Goal: Information Seeking & Learning: Learn about a topic

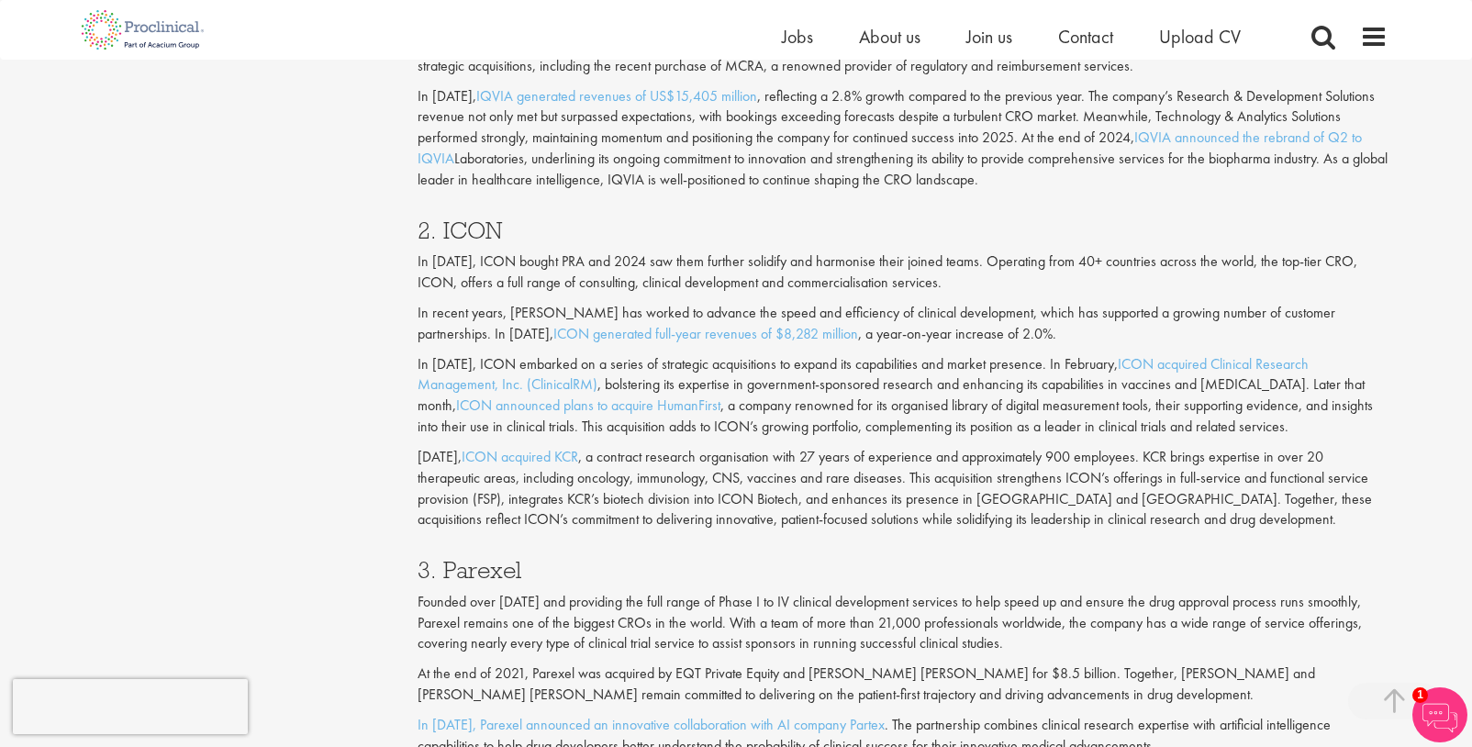
scroll to position [1744, 0]
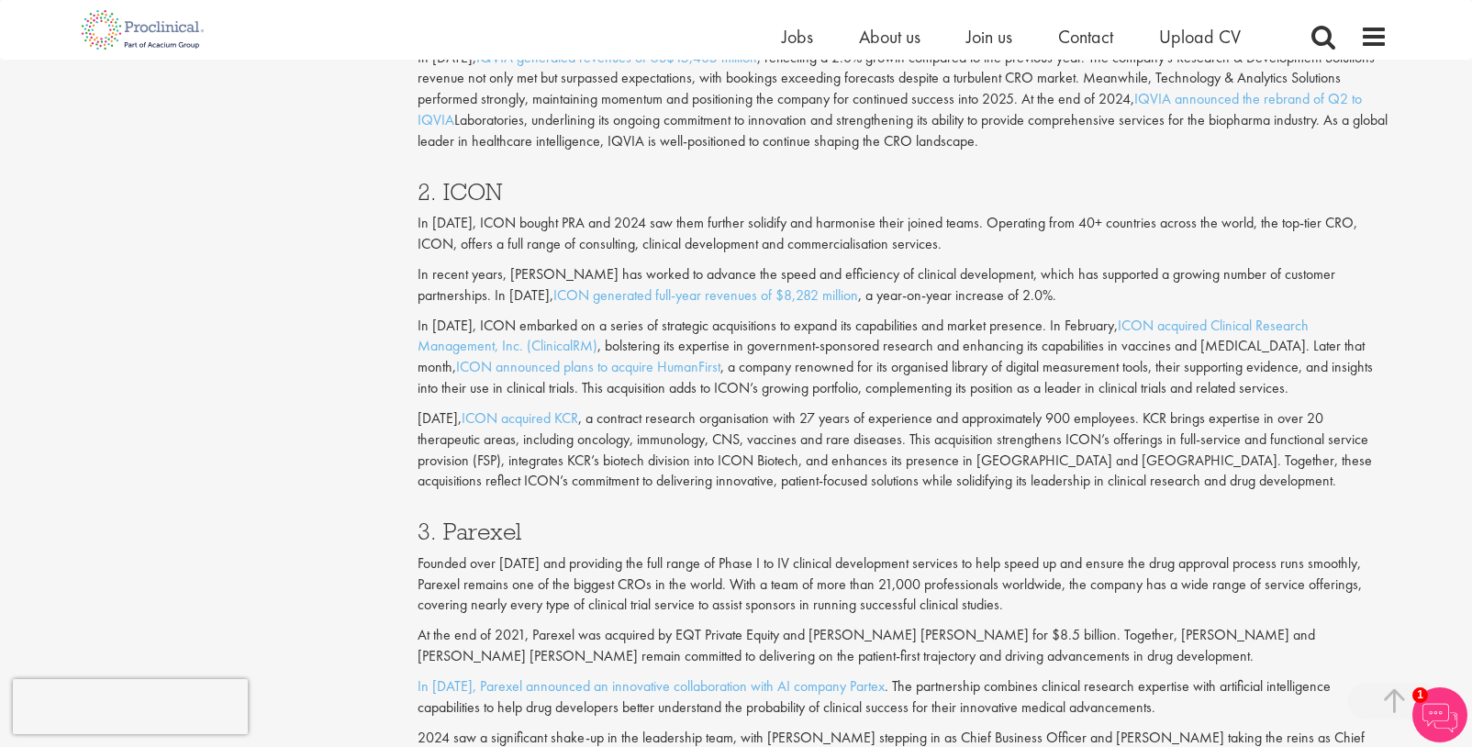
click at [913, 413] on p "[DATE], ICON acquired KCR , a contract research organisation with 27 years of e…" at bounding box center [903, 450] width 971 height 84
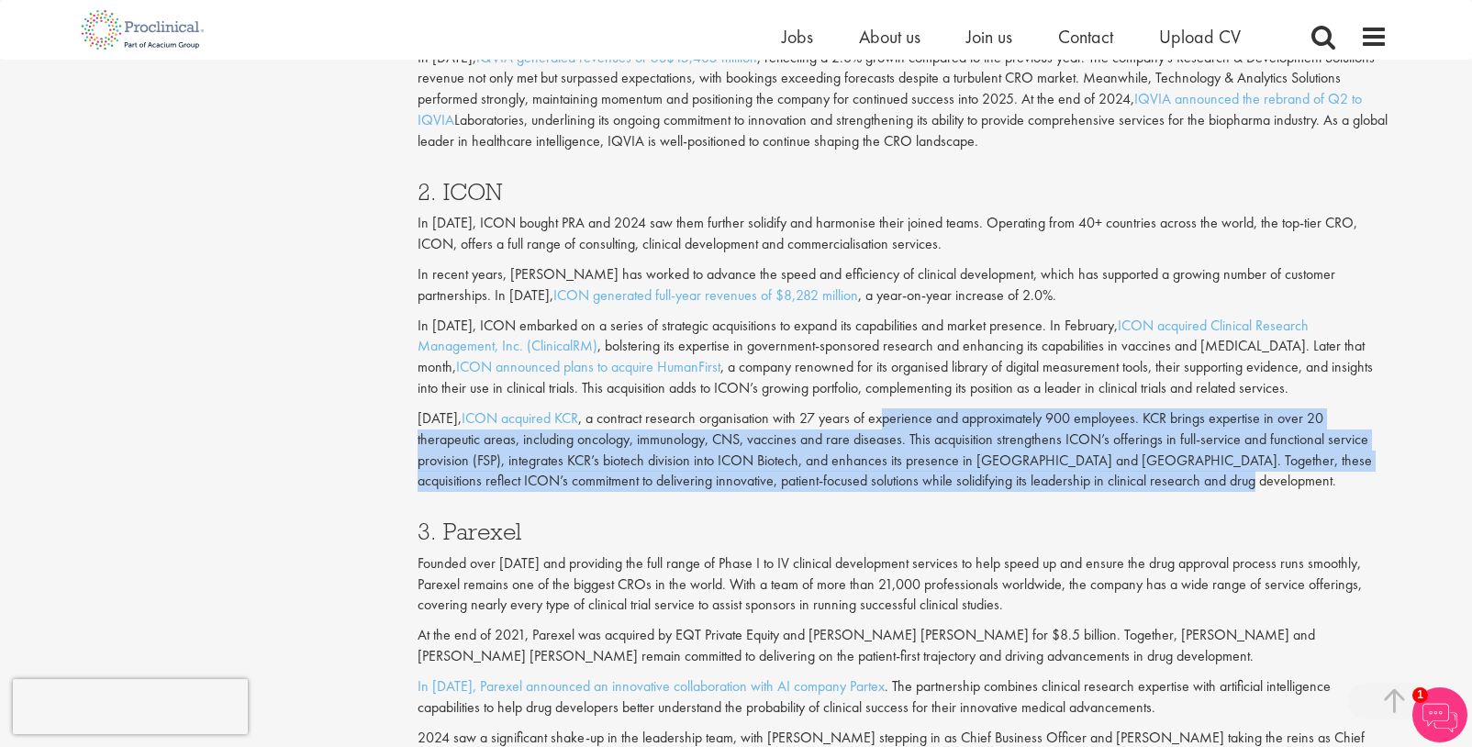
drag, startPoint x: 934, startPoint y: 419, endPoint x: 1207, endPoint y: 493, distance: 283.5
click at [1207, 493] on div "2. ICON In [DATE], ICON bought PRA and 2024 saw them further solidify and harmo…" at bounding box center [903, 332] width 999 height 341
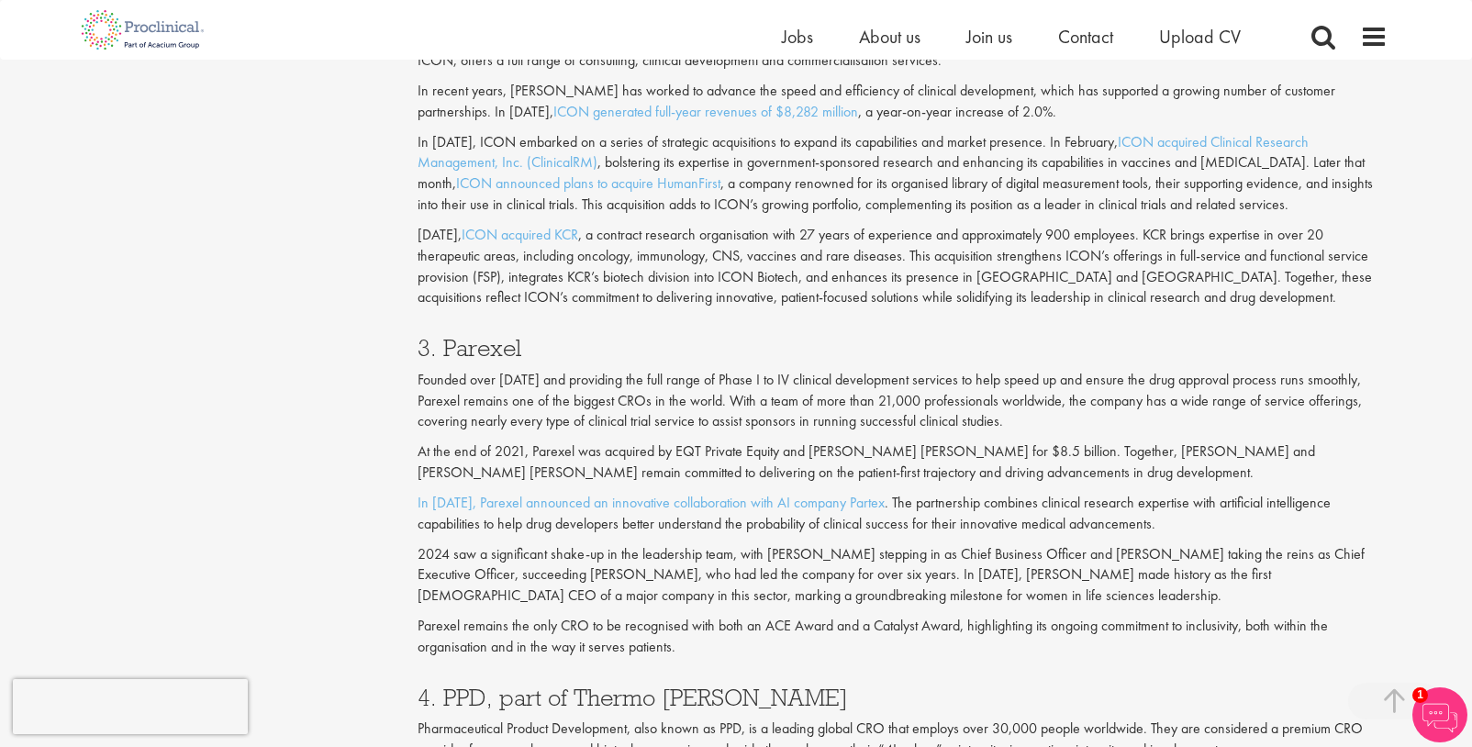
click at [756, 394] on p "Founded over [DATE] and providing the full range of Phase I to IV clinical deve…" at bounding box center [903, 401] width 971 height 63
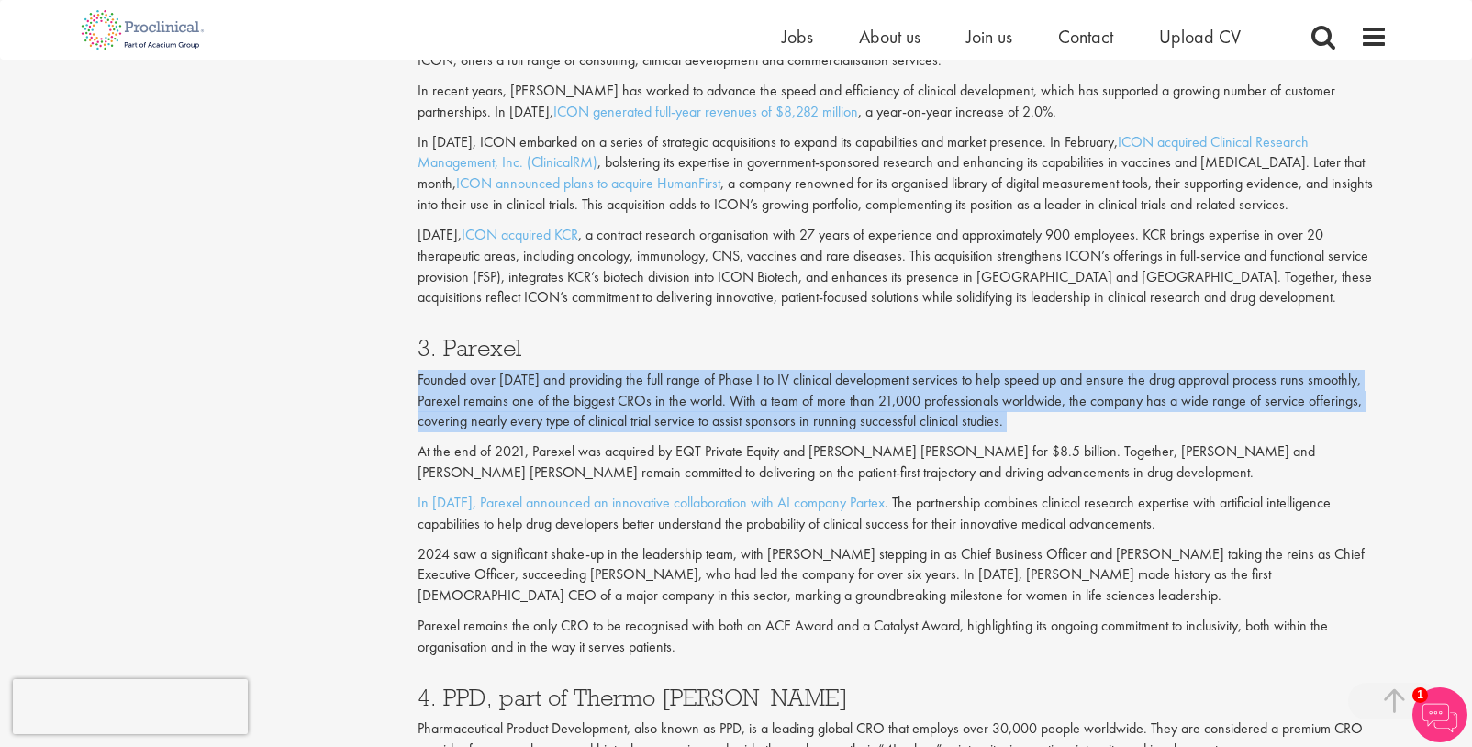
click at [756, 394] on p "Founded over [DATE] and providing the full range of Phase I to IV clinical deve…" at bounding box center [903, 401] width 971 height 63
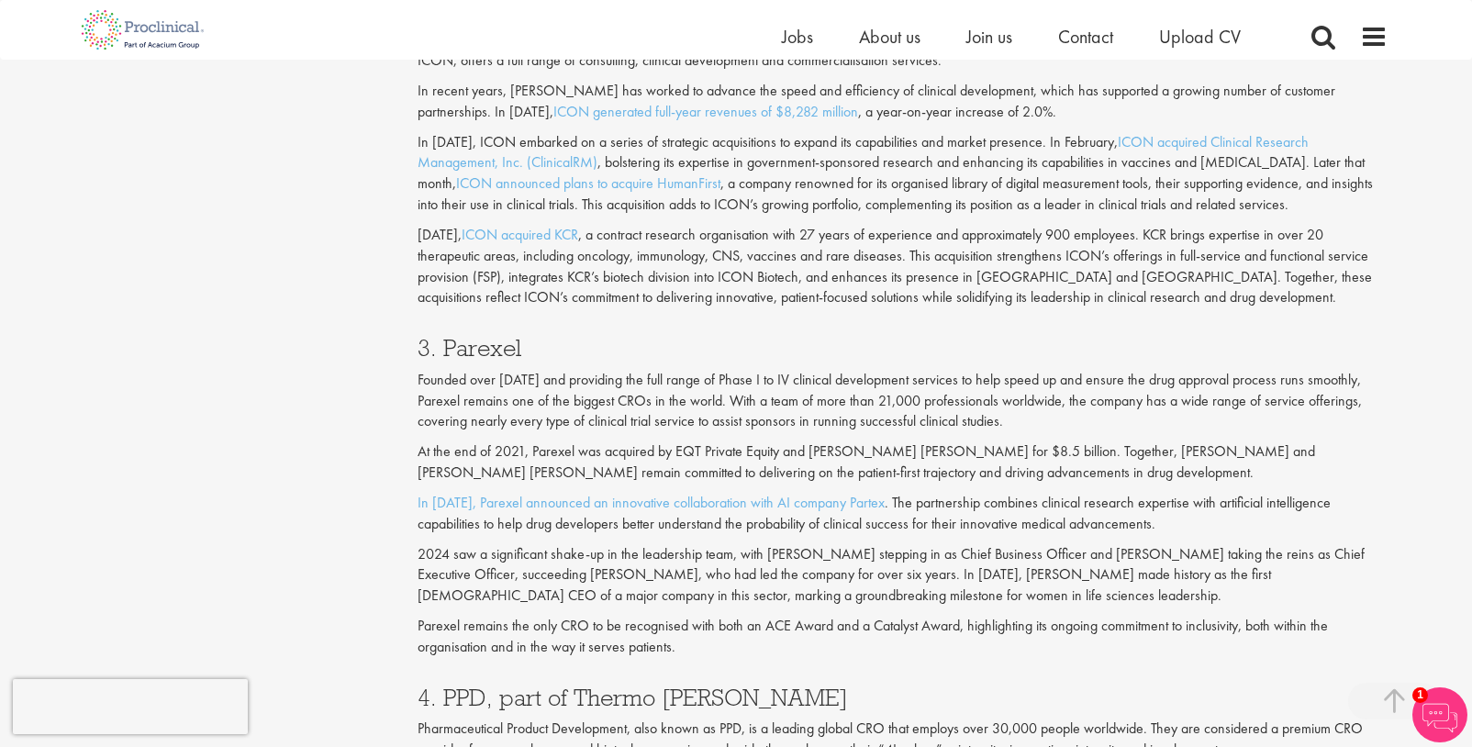
click at [1046, 292] on p "[DATE], ICON acquired KCR , a contract research organisation with 27 years of e…" at bounding box center [903, 267] width 971 height 84
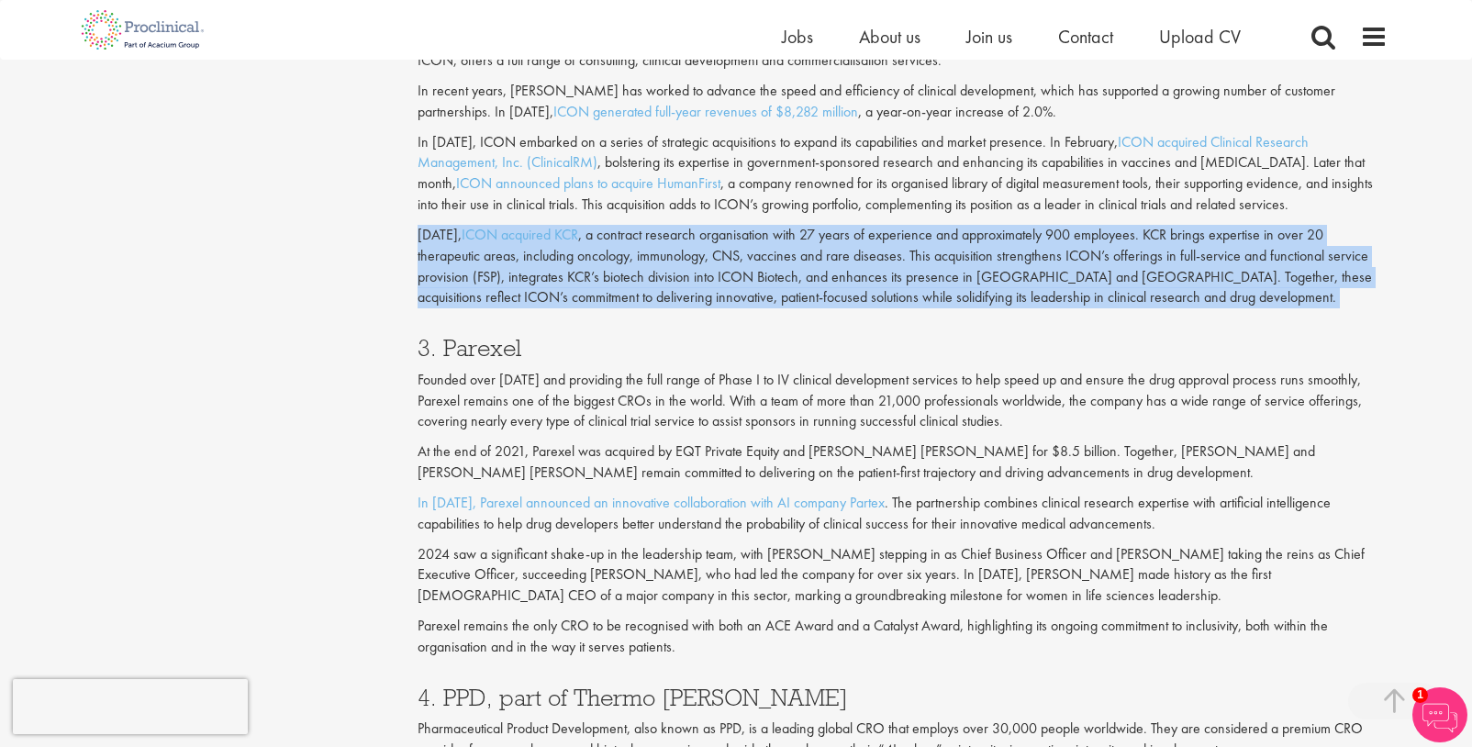
click at [1046, 292] on p "[DATE], ICON acquired KCR , a contract research organisation with 27 years of e…" at bounding box center [903, 267] width 971 height 84
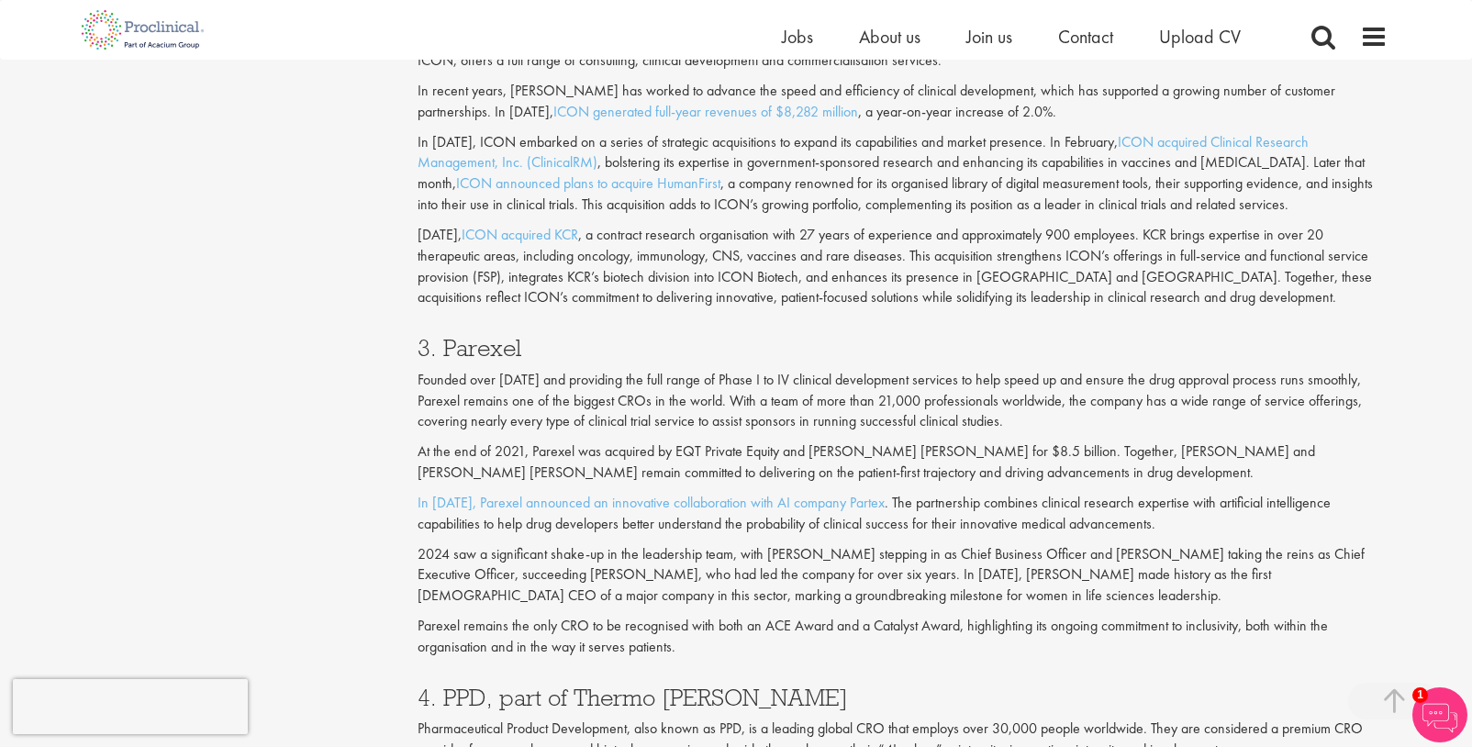
click at [1062, 458] on p "At the end of 2021, Parexel was acquired by EQT Private Equity and [PERSON_NAME…" at bounding box center [903, 463] width 971 height 42
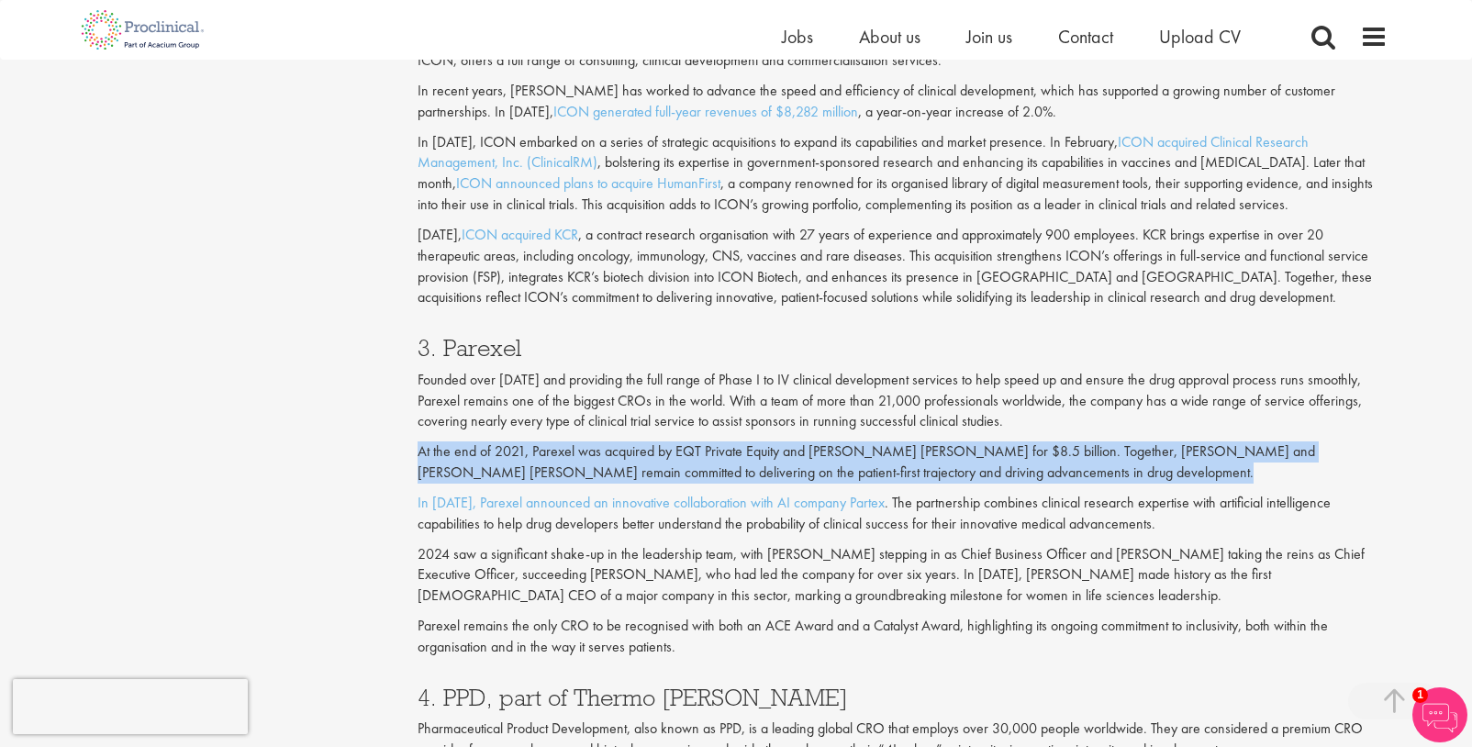
click at [1062, 458] on p "At the end of 2021, Parexel was acquired by EQT Private Equity and [PERSON_NAME…" at bounding box center [903, 463] width 971 height 42
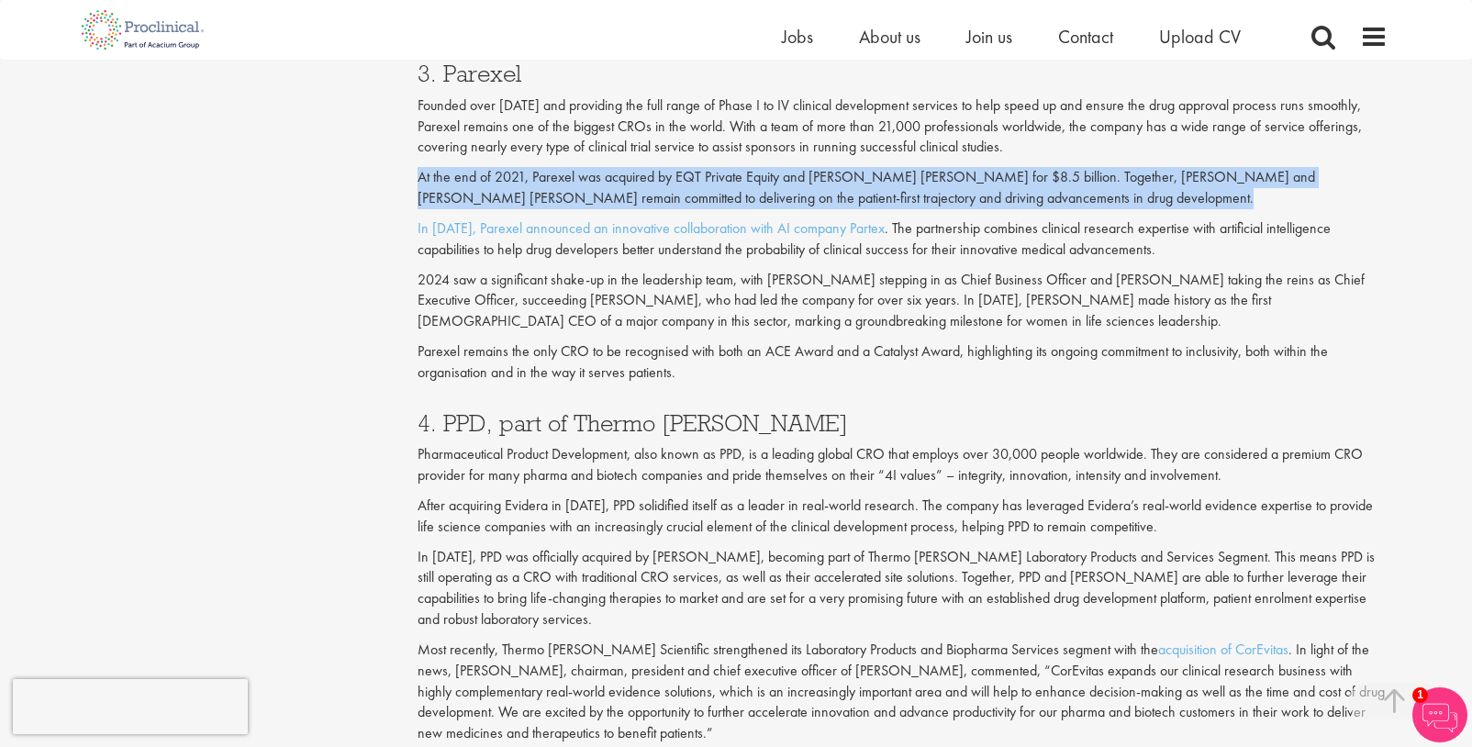
scroll to position [2203, 0]
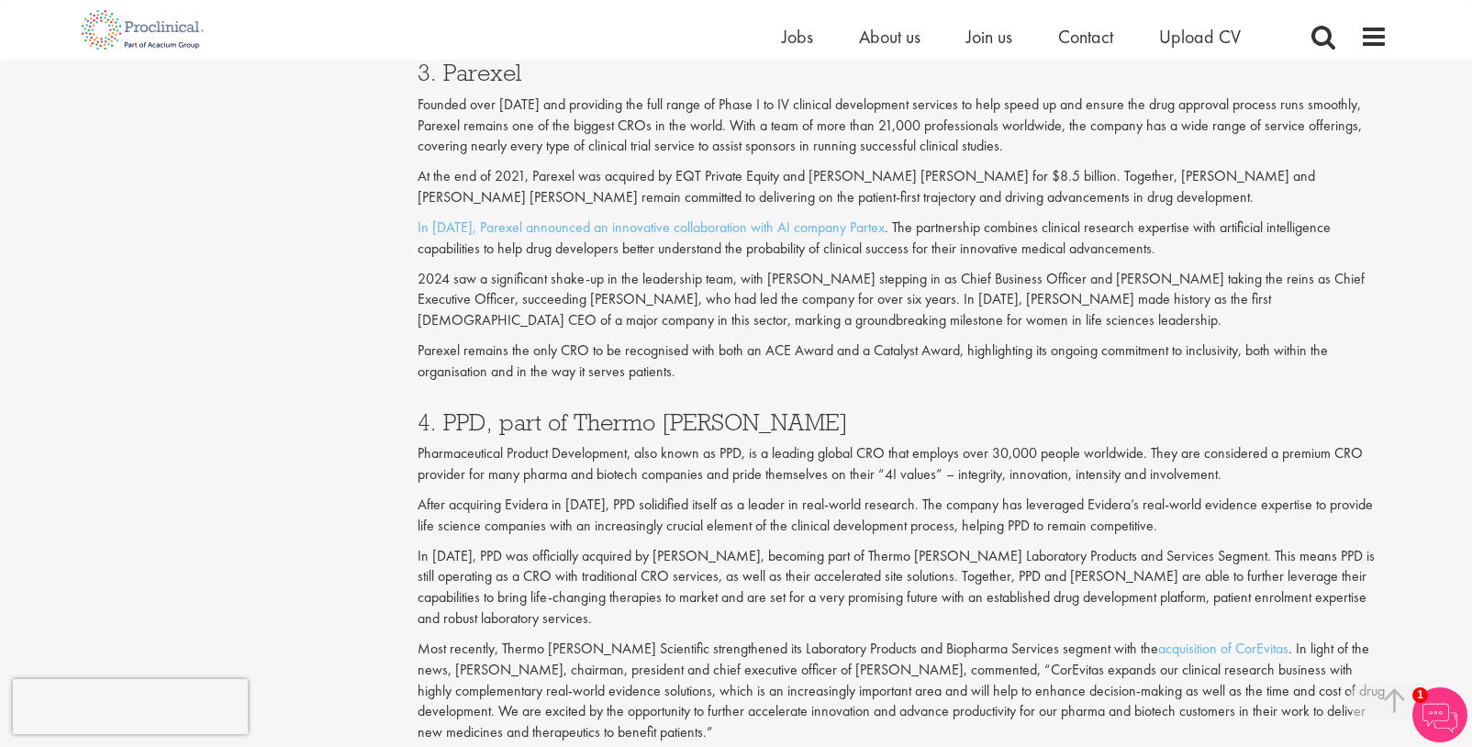
click at [917, 470] on p "Pharmaceutical Product Development, also known as PPD, is a leading global CRO …" at bounding box center [903, 464] width 971 height 42
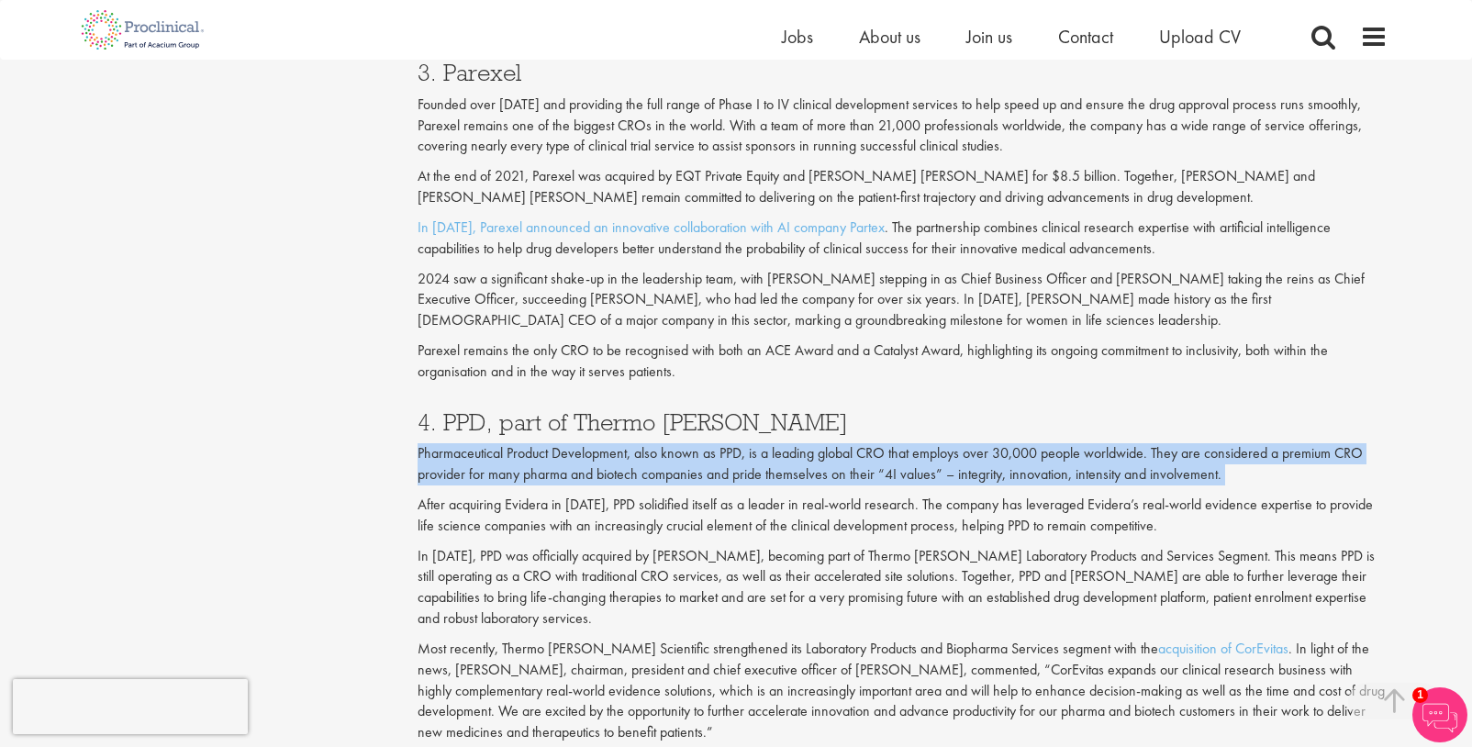
click at [917, 470] on p "Pharmaceutical Product Development, also known as PPD, is a leading global CRO …" at bounding box center [903, 464] width 971 height 42
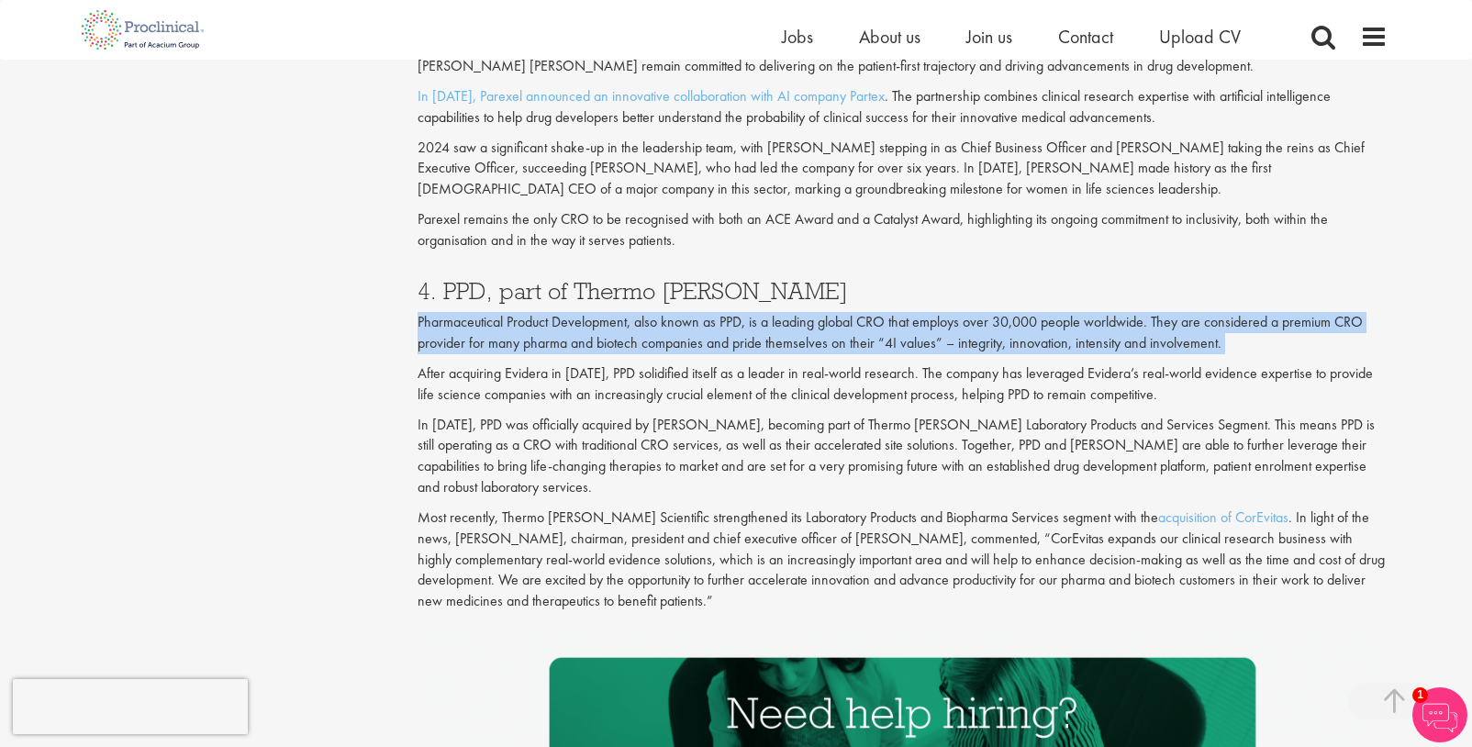
scroll to position [2295, 0]
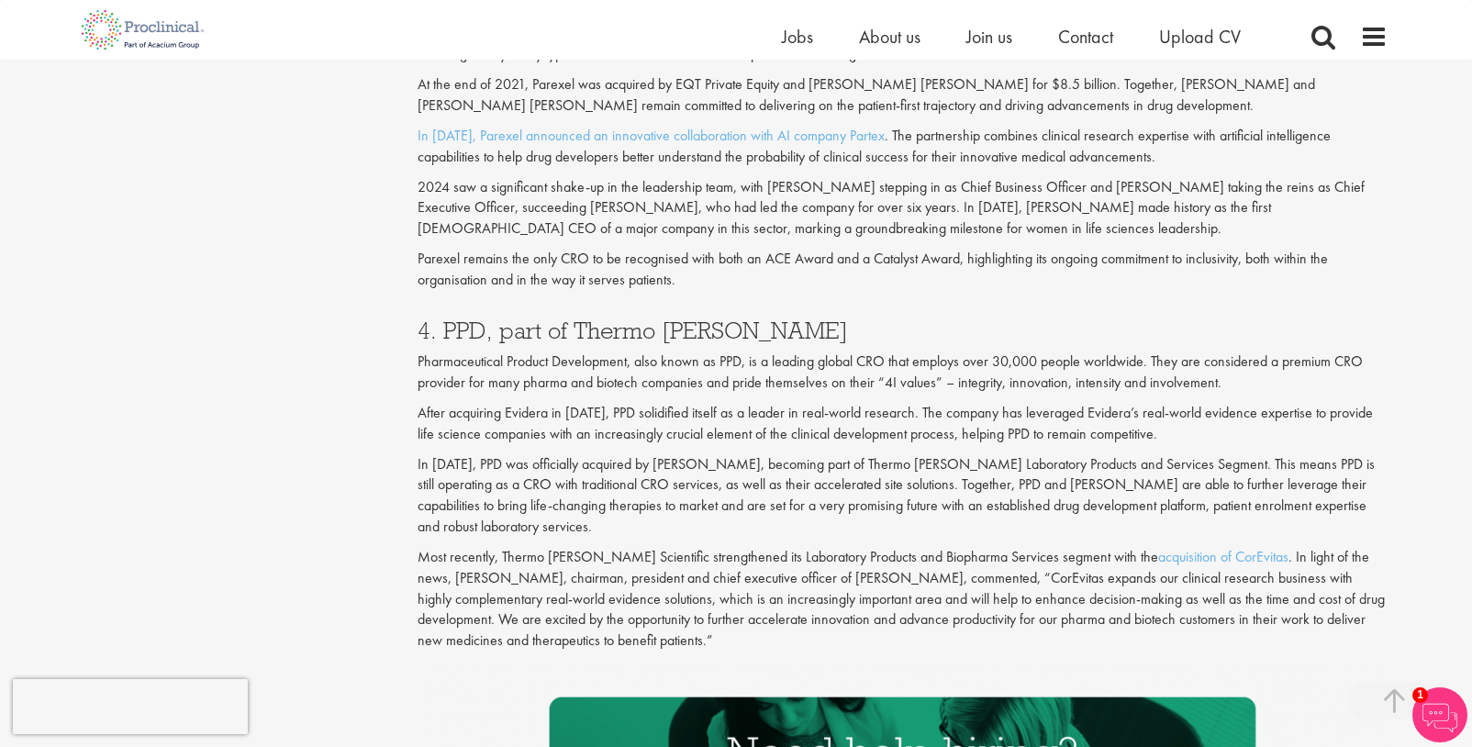
click at [588, 336] on h3 "4. PPD, part of Thermo [PERSON_NAME]" at bounding box center [903, 331] width 971 height 24
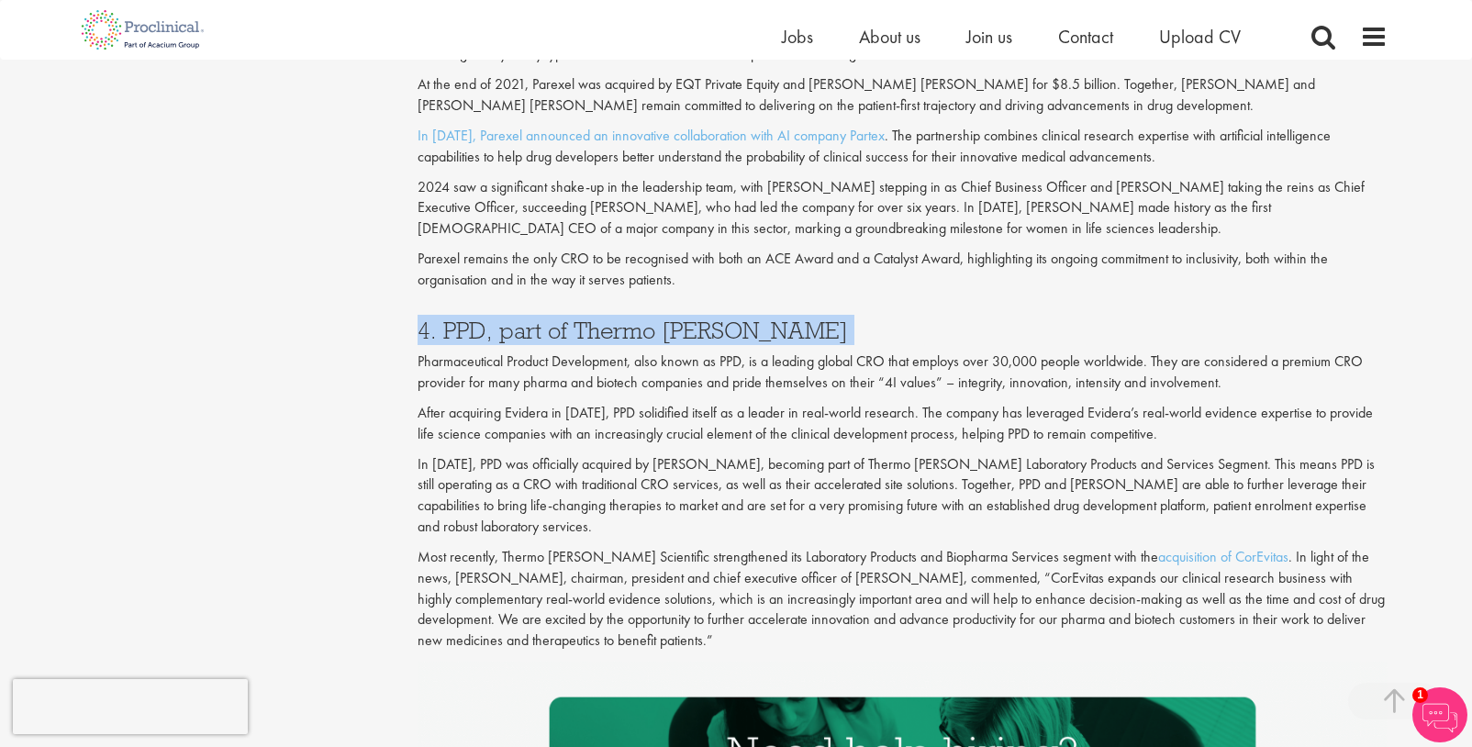
click at [588, 336] on h3 "4. PPD, part of Thermo [PERSON_NAME]" at bounding box center [903, 331] width 971 height 24
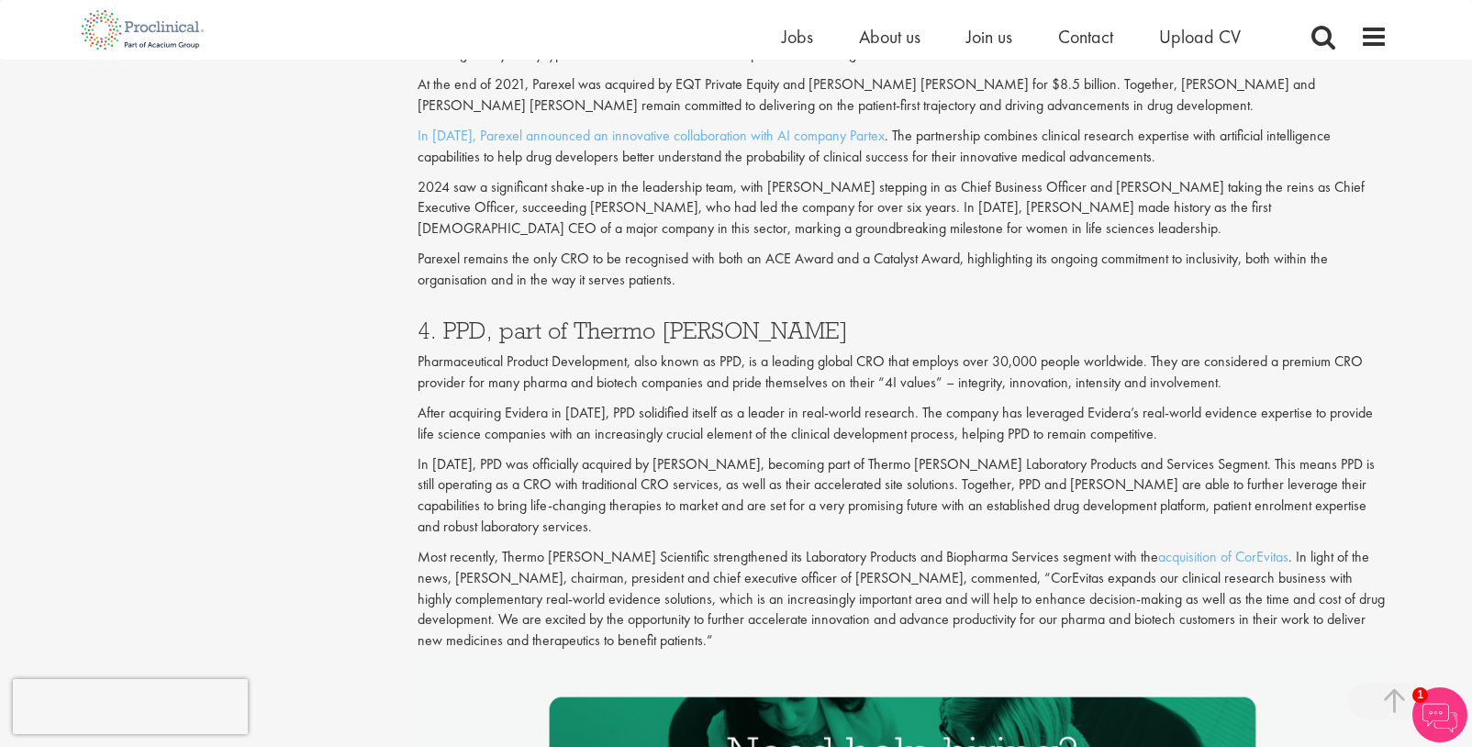
click at [620, 382] on p "Pharmaceutical Product Development, also known as PPD, is a leading global CRO …" at bounding box center [903, 373] width 971 height 42
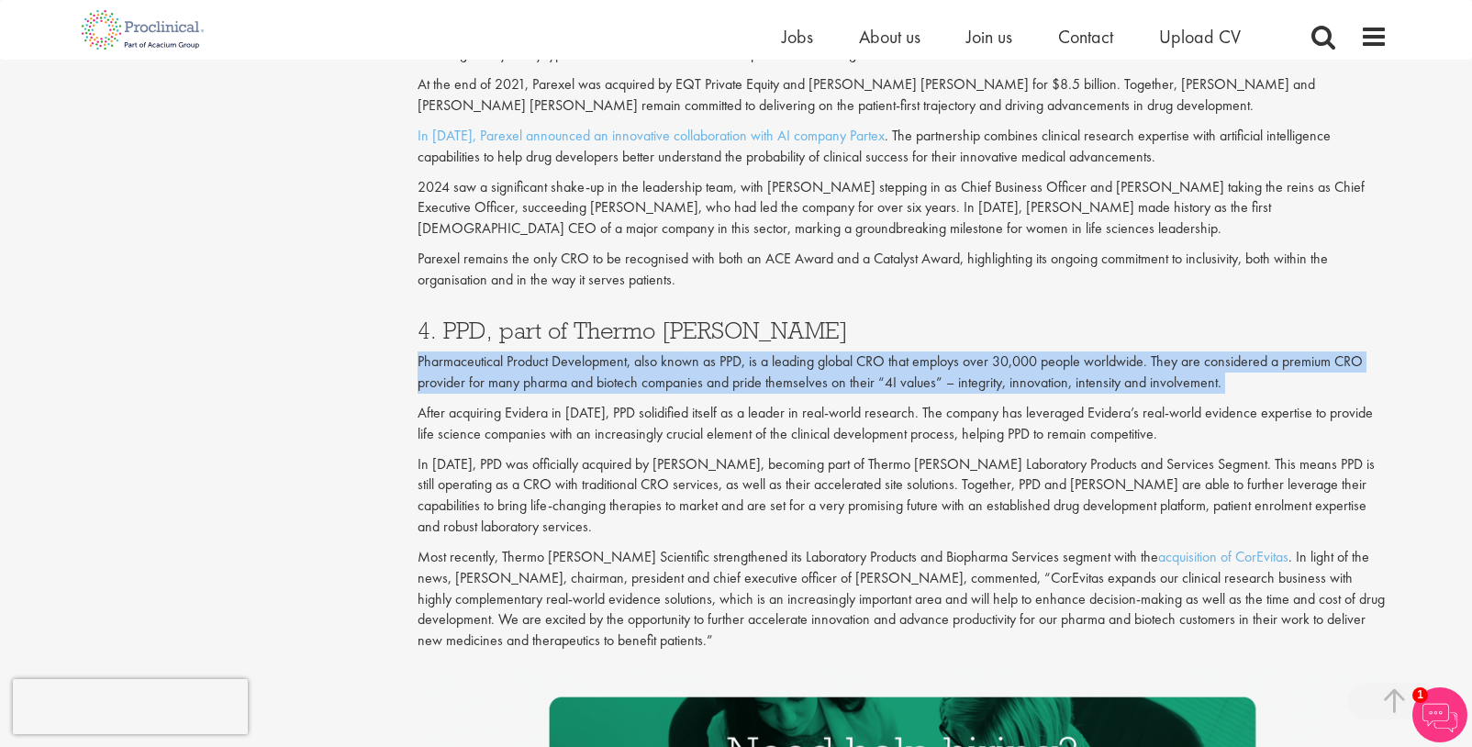
click at [620, 382] on p "Pharmaceutical Product Development, also known as PPD, is a leading global CRO …" at bounding box center [903, 373] width 971 height 42
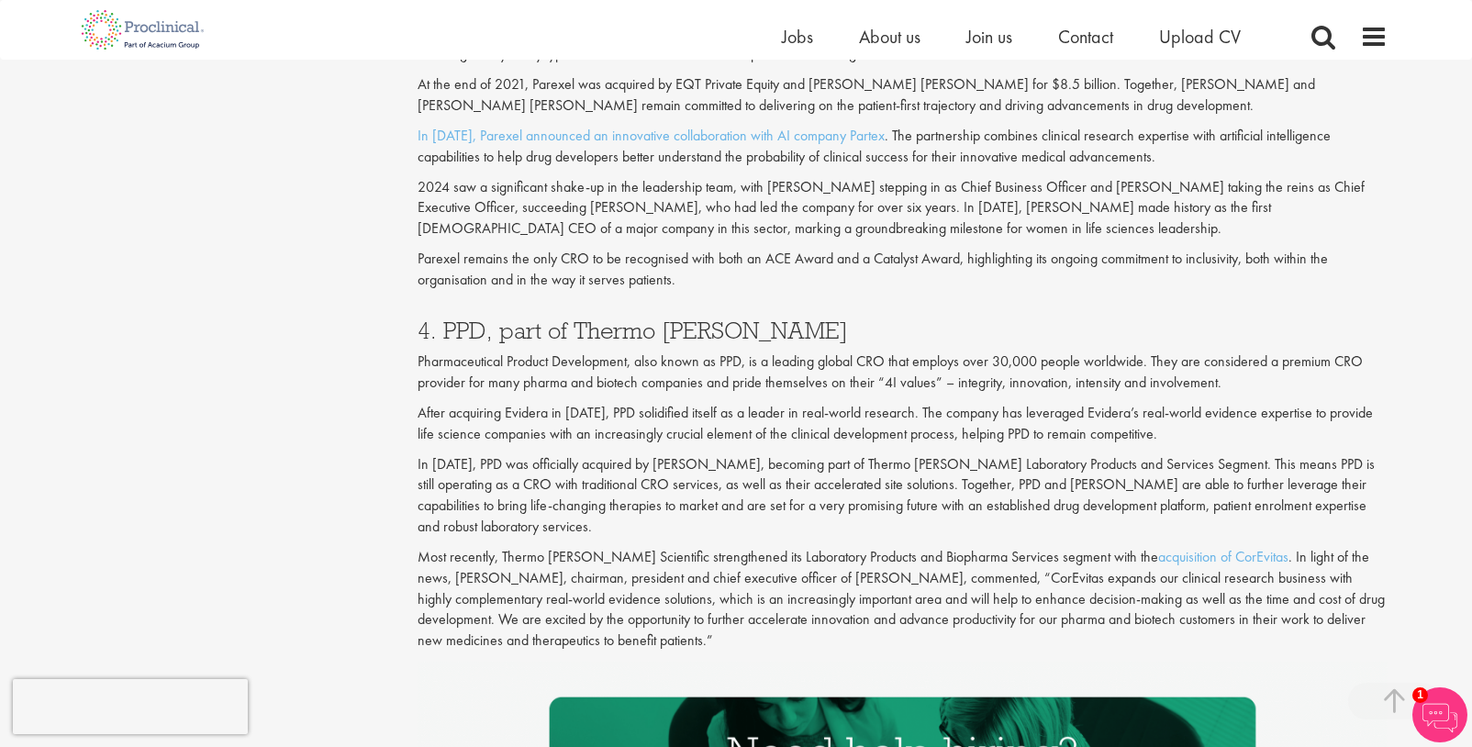
click at [631, 428] on p "After acquiring Evidera in [DATE], PPD solidified itself as a leader in real-wo…" at bounding box center [903, 424] width 971 height 42
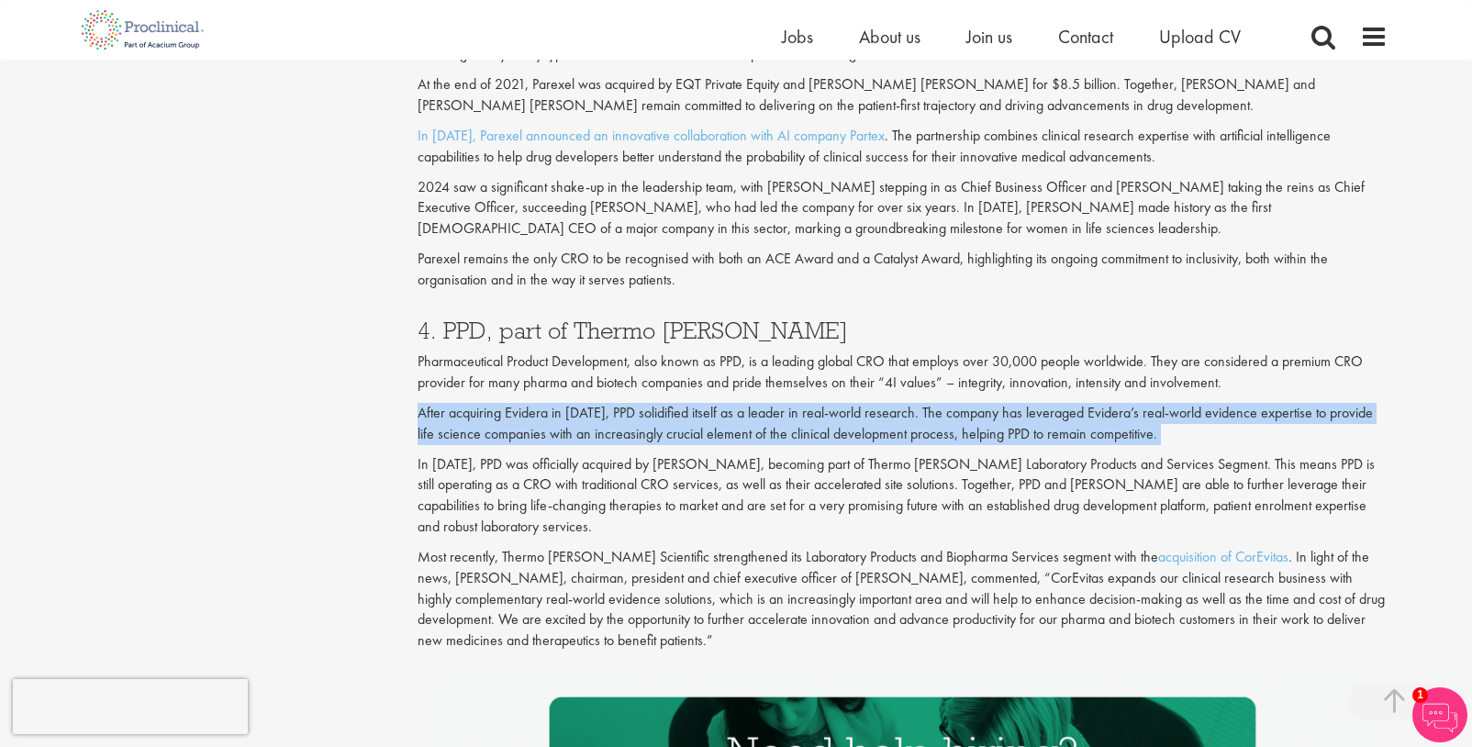
click at [631, 428] on p "After acquiring Evidera in [DATE], PPD solidified itself as a leader in real-wo…" at bounding box center [903, 424] width 971 height 42
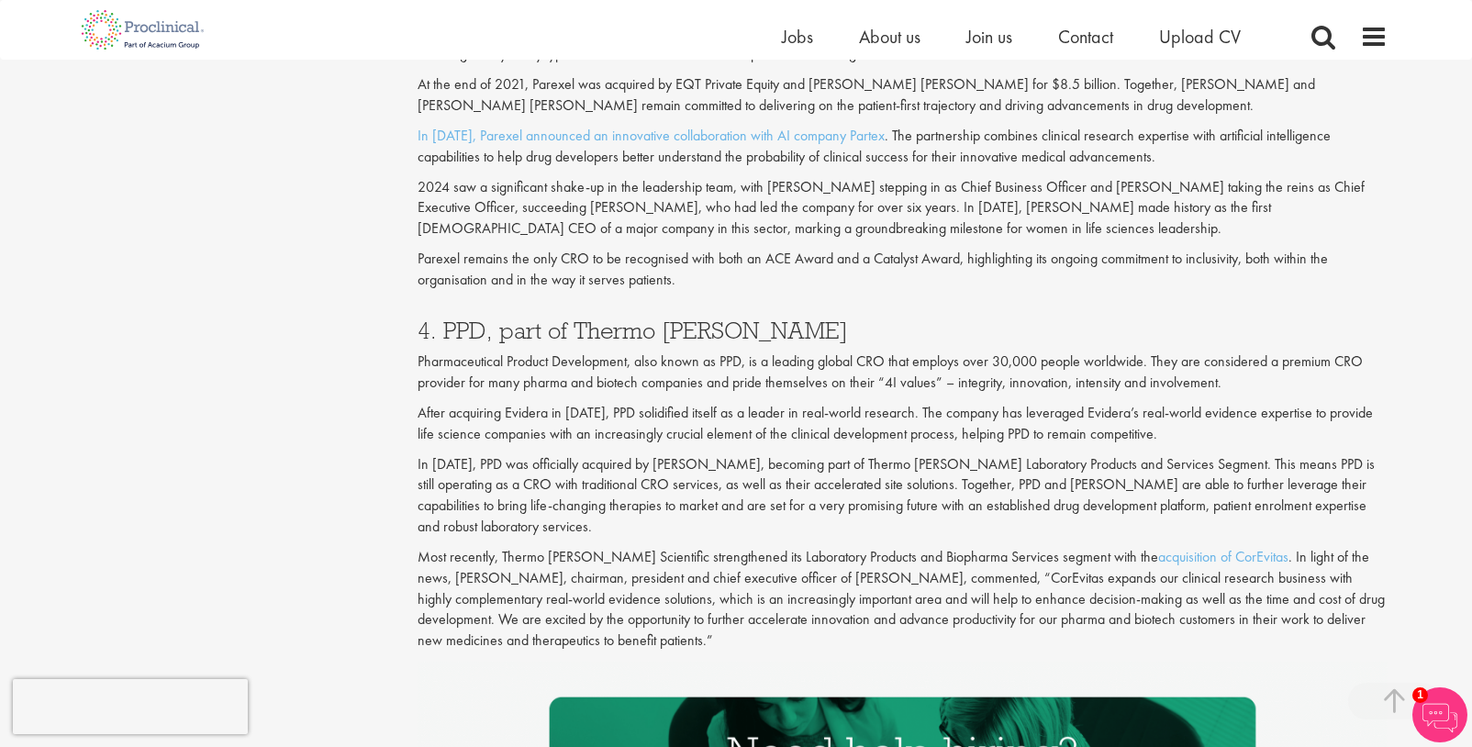
click at [642, 386] on p "Pharmaceutical Product Development, also known as PPD, is a leading global CRO …" at bounding box center [903, 373] width 971 height 42
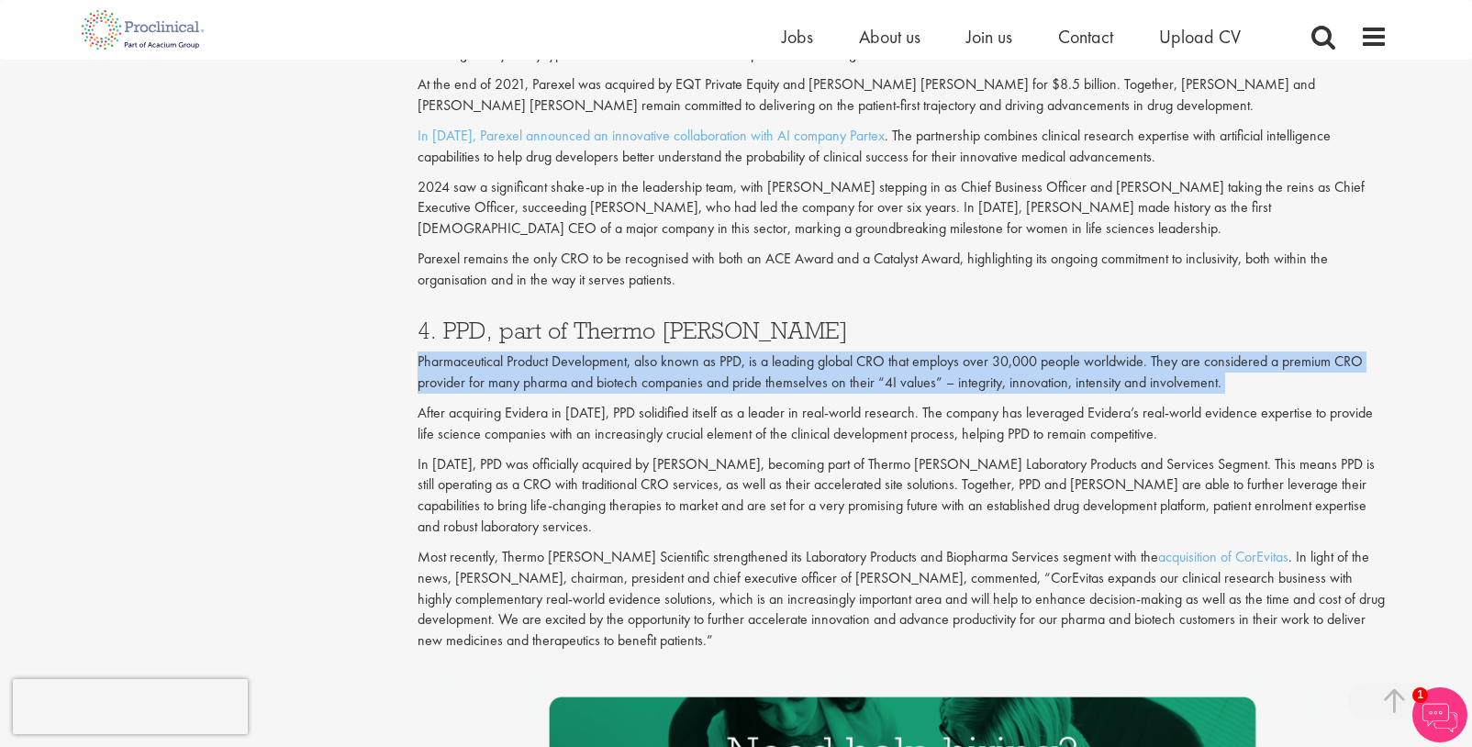
click at [642, 386] on p "Pharmaceutical Product Development, also known as PPD, is a leading global CRO …" at bounding box center [903, 373] width 971 height 42
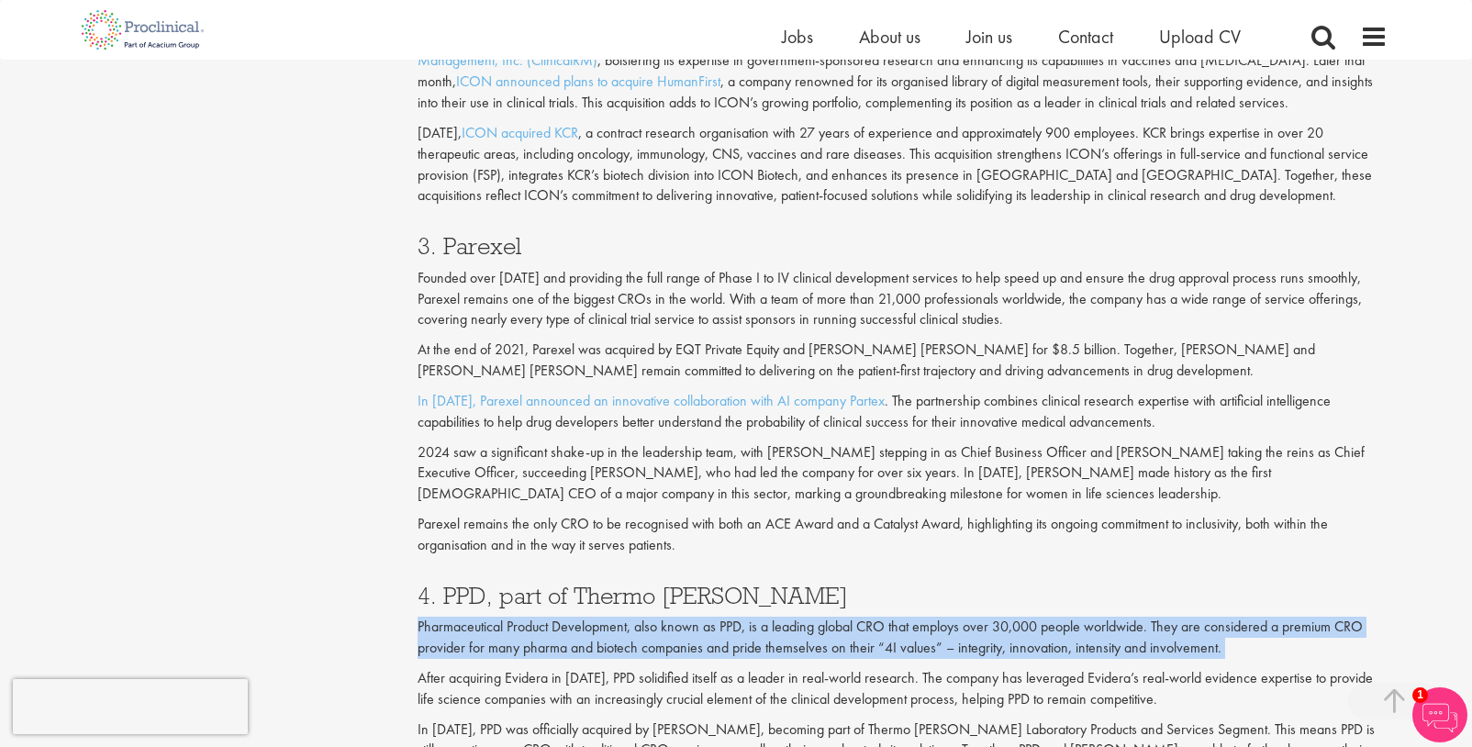
scroll to position [2020, 0]
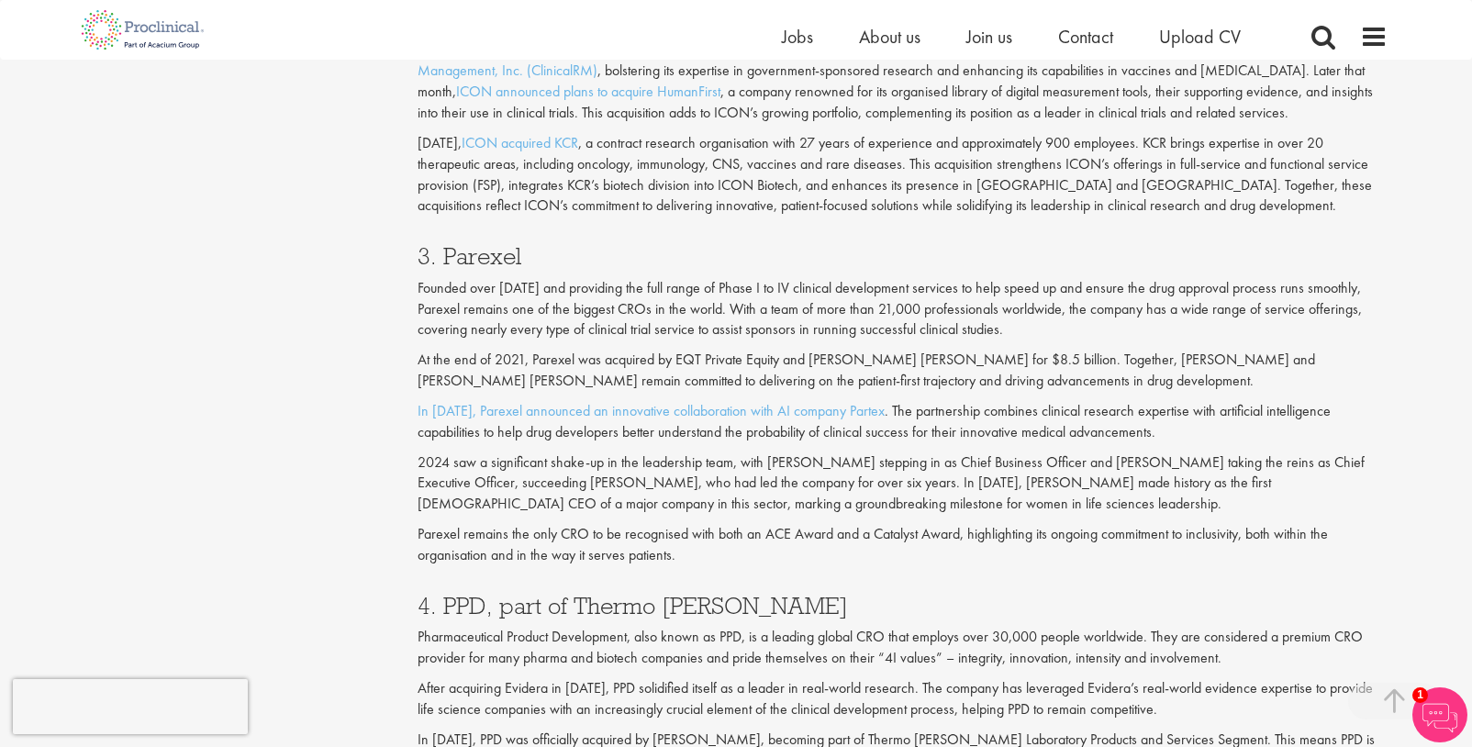
click at [511, 303] on p "Founded over [DATE] and providing the full range of Phase I to IV clinical deve…" at bounding box center [903, 309] width 971 height 63
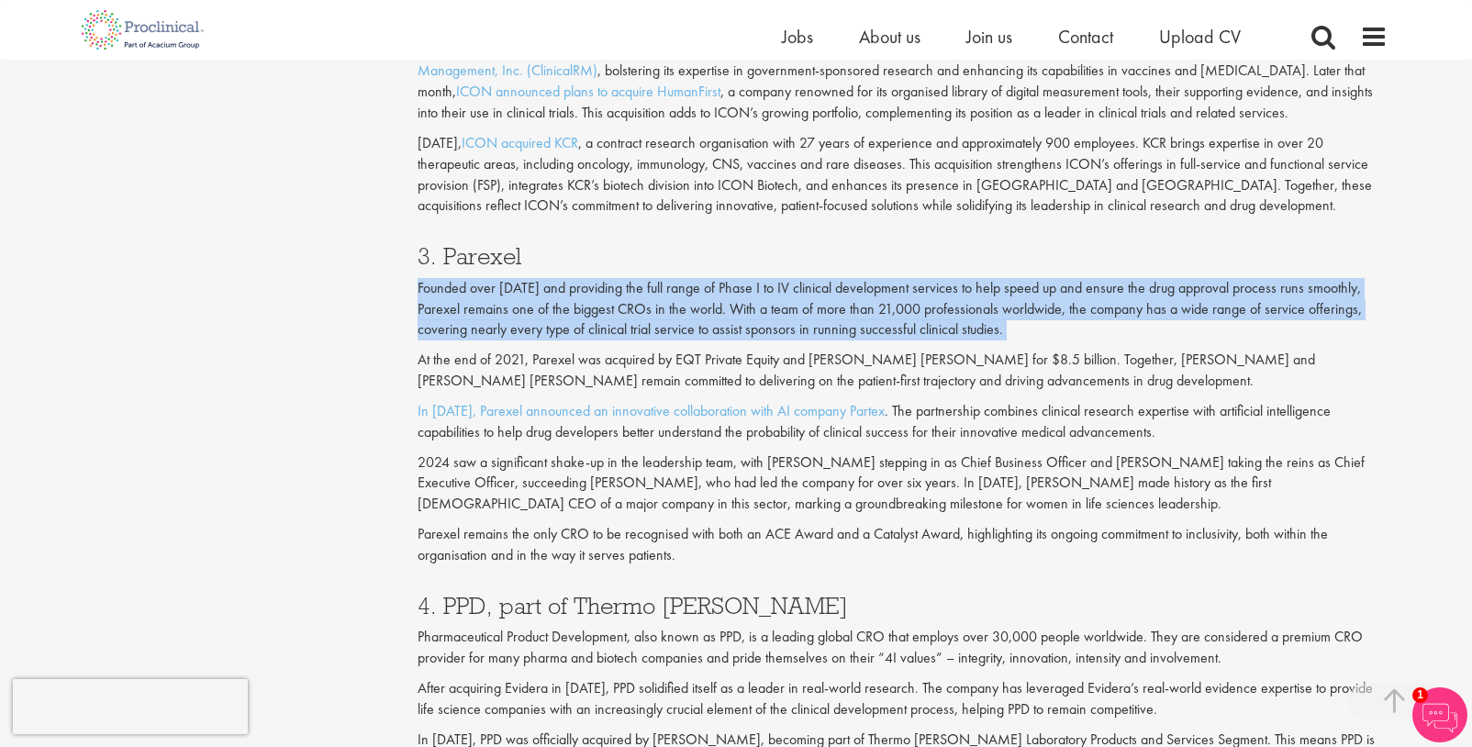
click at [511, 303] on p "Founded over [DATE] and providing the full range of Phase I to IV clinical deve…" at bounding box center [903, 309] width 971 height 63
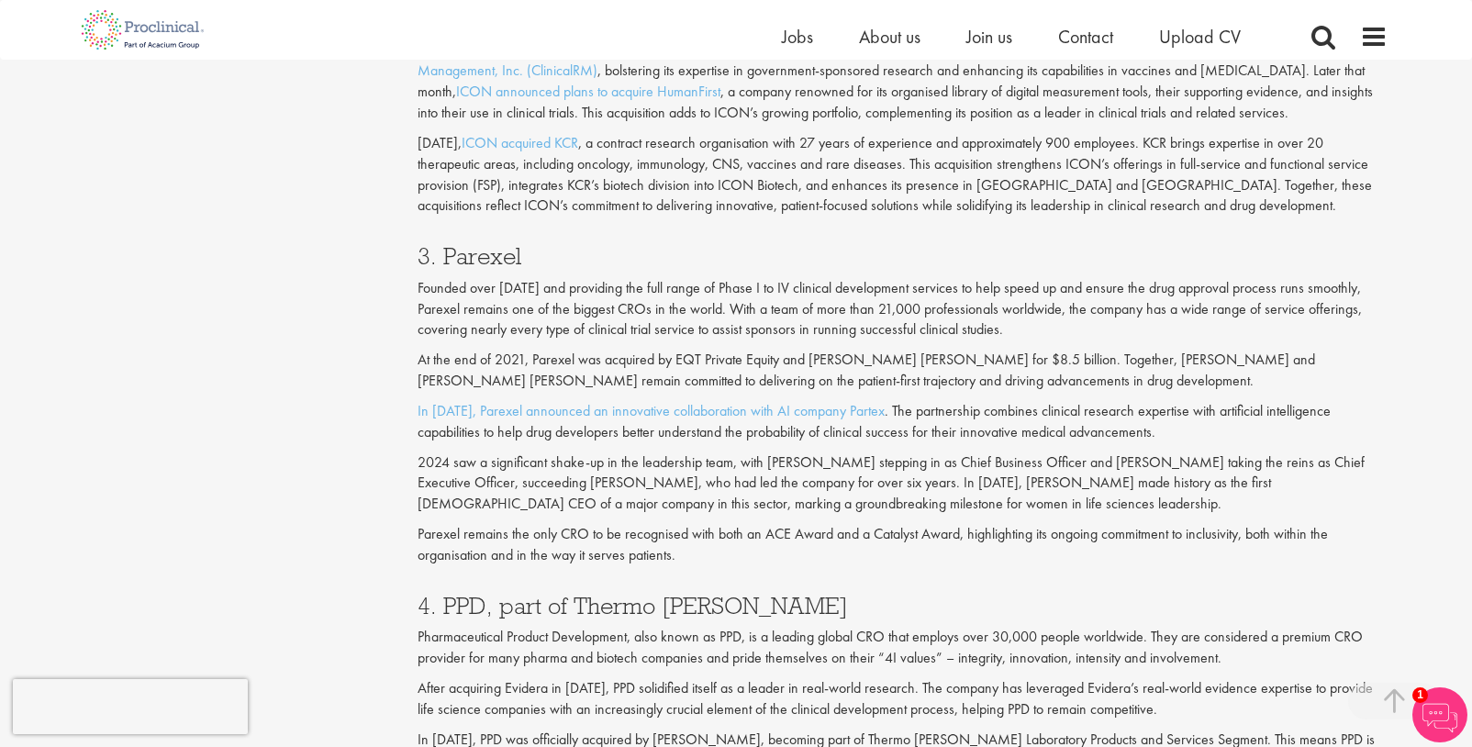
click at [506, 263] on h3 "3. Parexel" at bounding box center [903, 256] width 971 height 24
click at [520, 295] on p "Founded over [DATE] and providing the full range of Phase I to IV clinical deve…" at bounding box center [903, 309] width 971 height 63
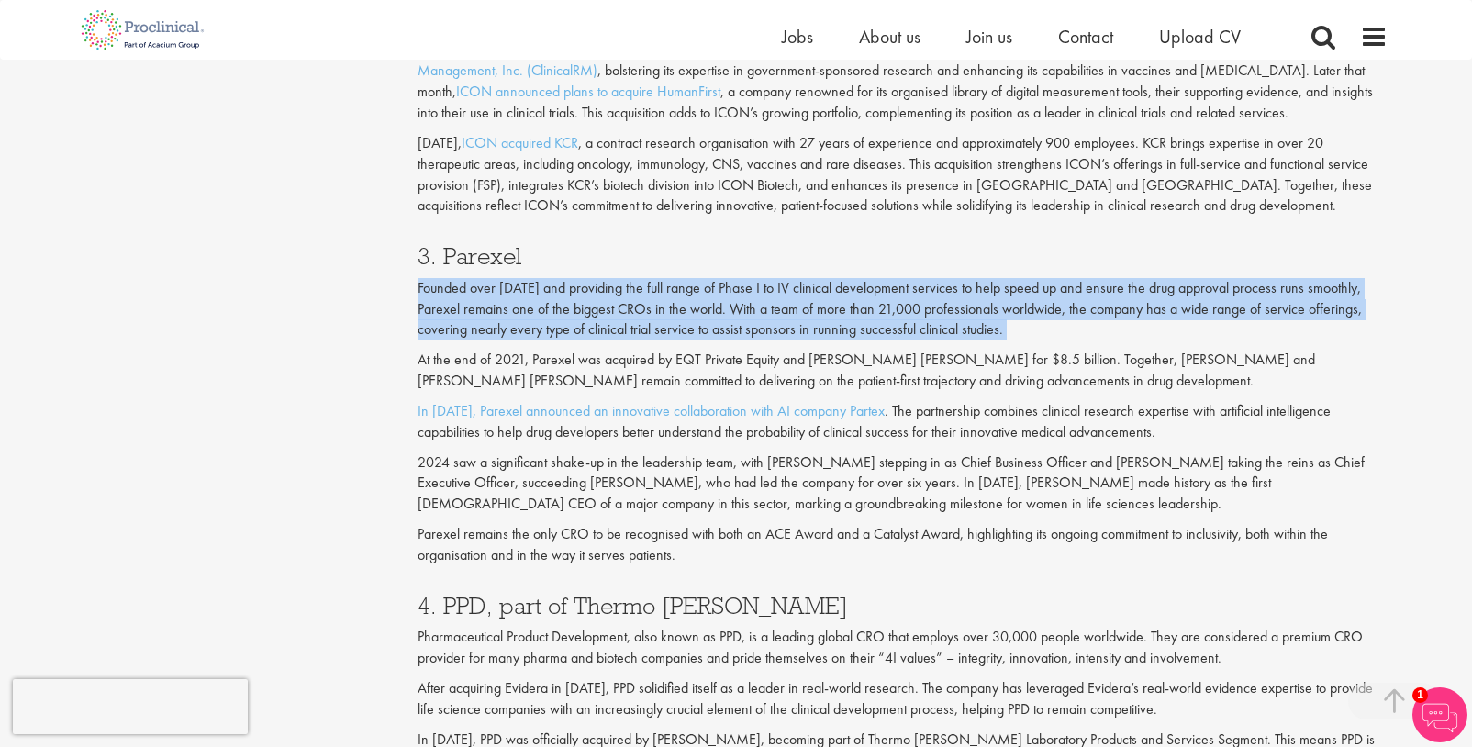
click at [520, 295] on p "Founded over [DATE] and providing the full range of Phase I to IV clinical deve…" at bounding box center [903, 309] width 971 height 63
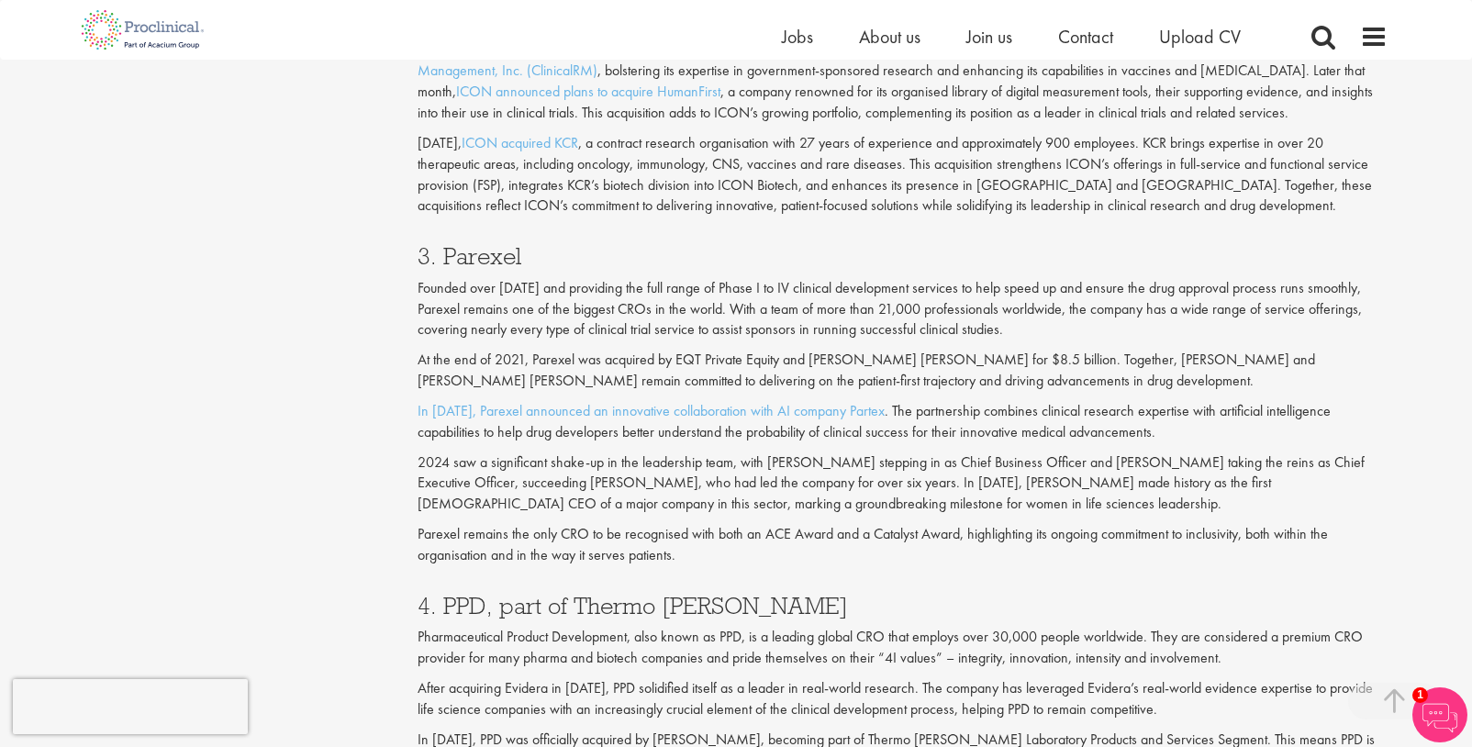
click at [451, 264] on h3 "3. Parexel" at bounding box center [903, 256] width 971 height 24
drag, startPoint x: 1083, startPoint y: 333, endPoint x: 411, endPoint y: 270, distance: 674.9
click at [412, 276] on div "Top 10 CROs to watch in [DATE] Author: [PERSON_NAME] Savlovschi - [PERSON_NAME]…" at bounding box center [903, 559] width 999 height 4746
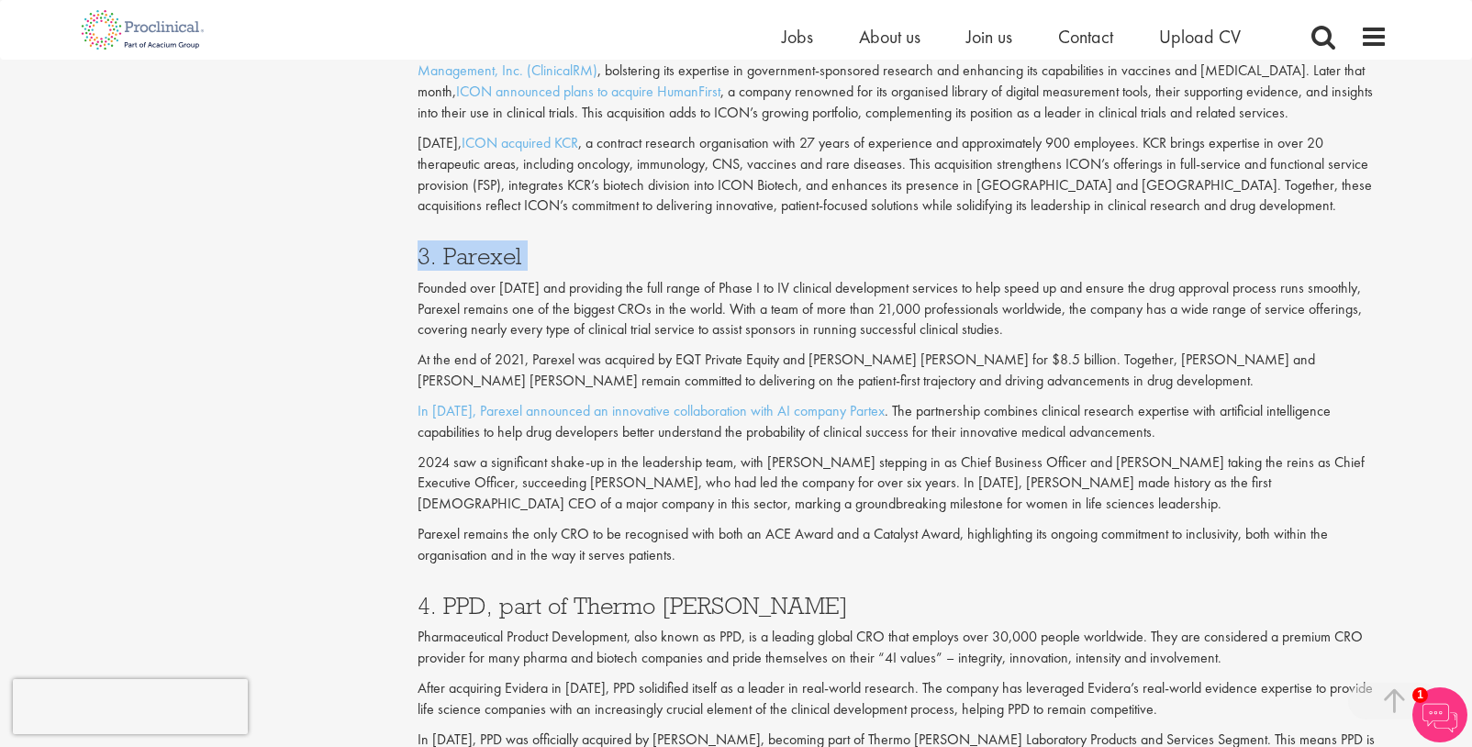
drag, startPoint x: 451, startPoint y: 260, endPoint x: 1092, endPoint y: 325, distance: 645.0
click at [1092, 325] on div "3. Parexel Founded over [DATE] and providing the full range of Phase I to IV cl…" at bounding box center [903, 401] width 999 height 350
drag, startPoint x: 421, startPoint y: 256, endPoint x: 1092, endPoint y: 332, distance: 675.3
click at [1092, 332] on div "3. Parexel Founded over [DATE] and providing the full range of Phase I to IV cl…" at bounding box center [903, 401] width 999 height 350
click at [1088, 360] on p "At the end of 2021, Parexel was acquired by EQT Private Equity and [PERSON_NAME…" at bounding box center [903, 371] width 971 height 42
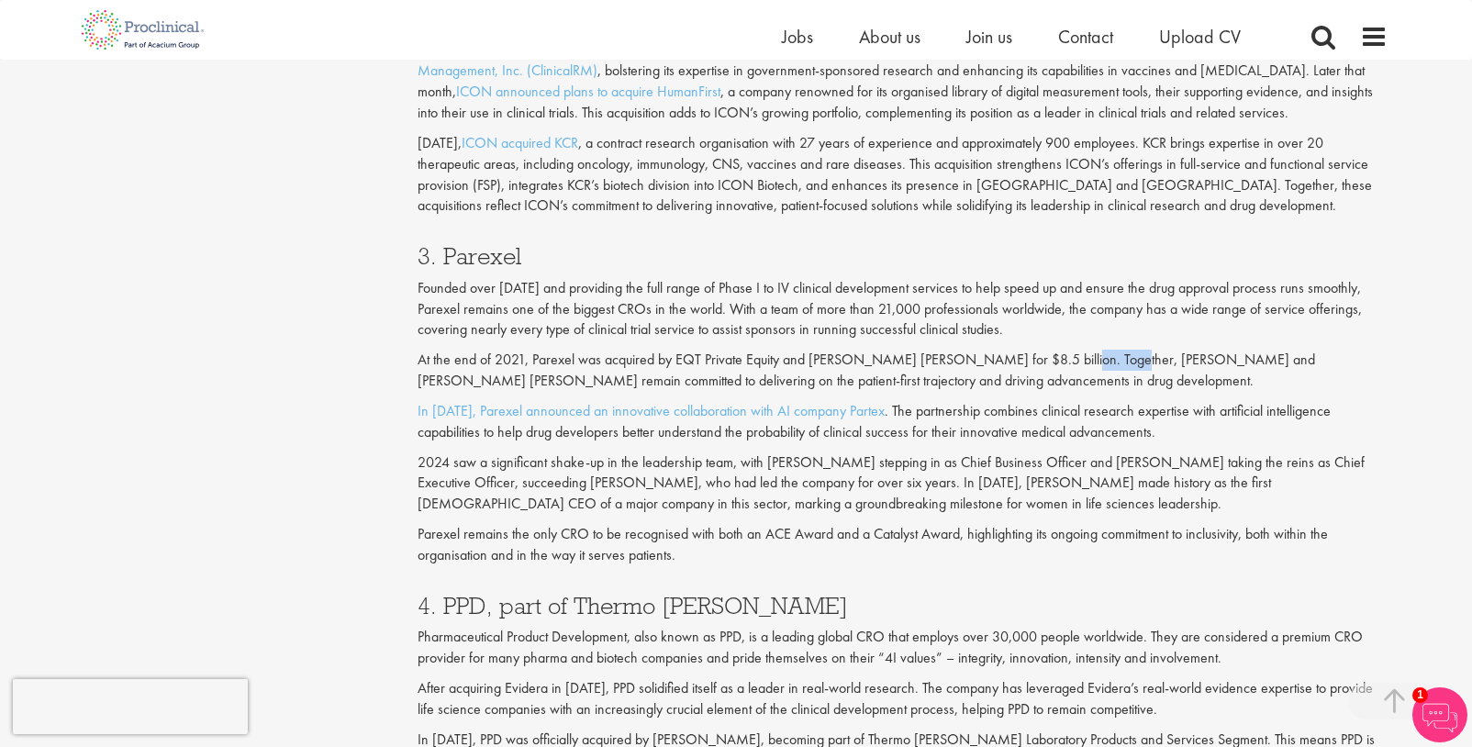
click at [1088, 360] on p "At the end of 2021, Parexel was acquired by EQT Private Equity and [PERSON_NAME…" at bounding box center [903, 371] width 971 height 42
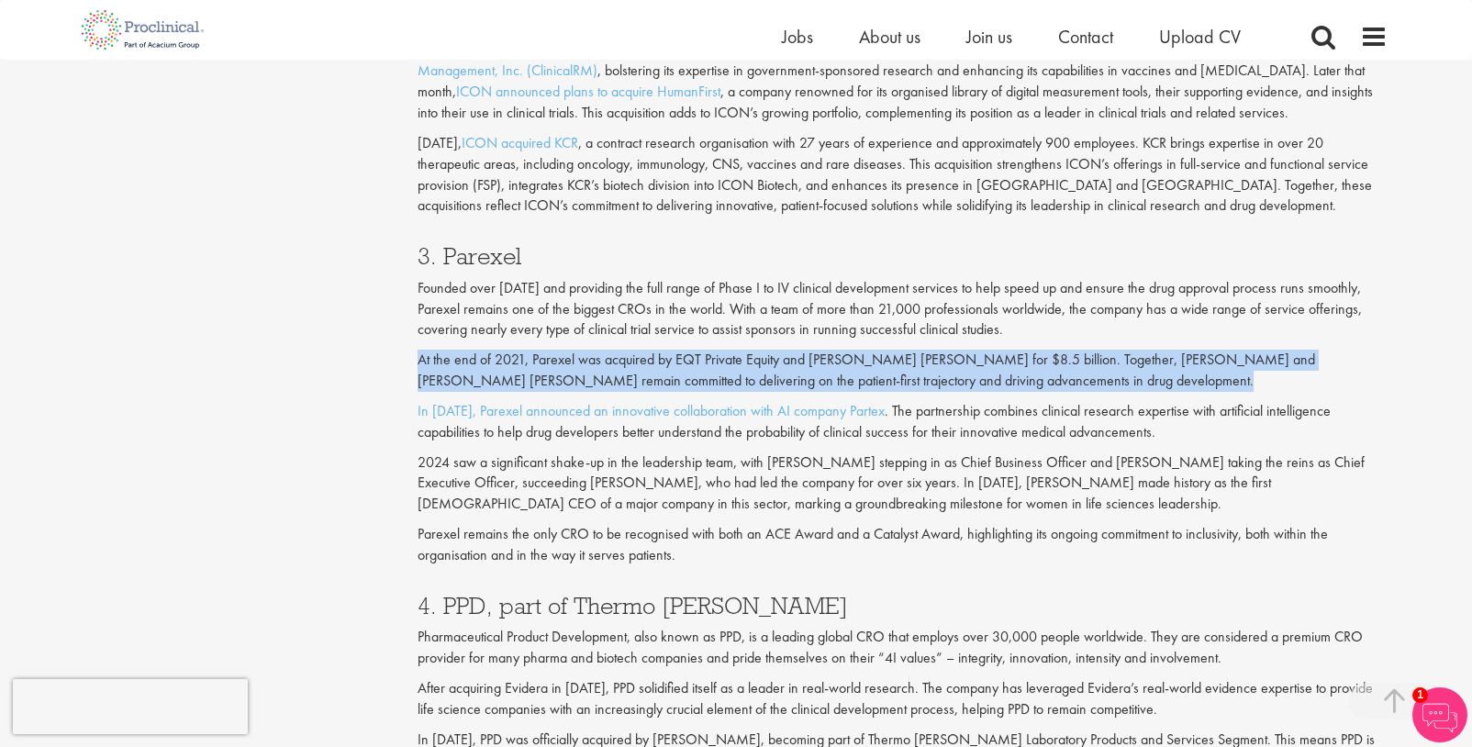
click at [1088, 360] on p "At the end of 2021, Parexel was acquired by EQT Private Equity and [PERSON_NAME…" at bounding box center [903, 371] width 971 height 42
drag, startPoint x: 1065, startPoint y: 332, endPoint x: 472, endPoint y: 258, distance: 597.7
click at [472, 258] on div "3. Parexel Founded over [DATE] and providing the full range of Phase I to IV cl…" at bounding box center [903, 401] width 999 height 350
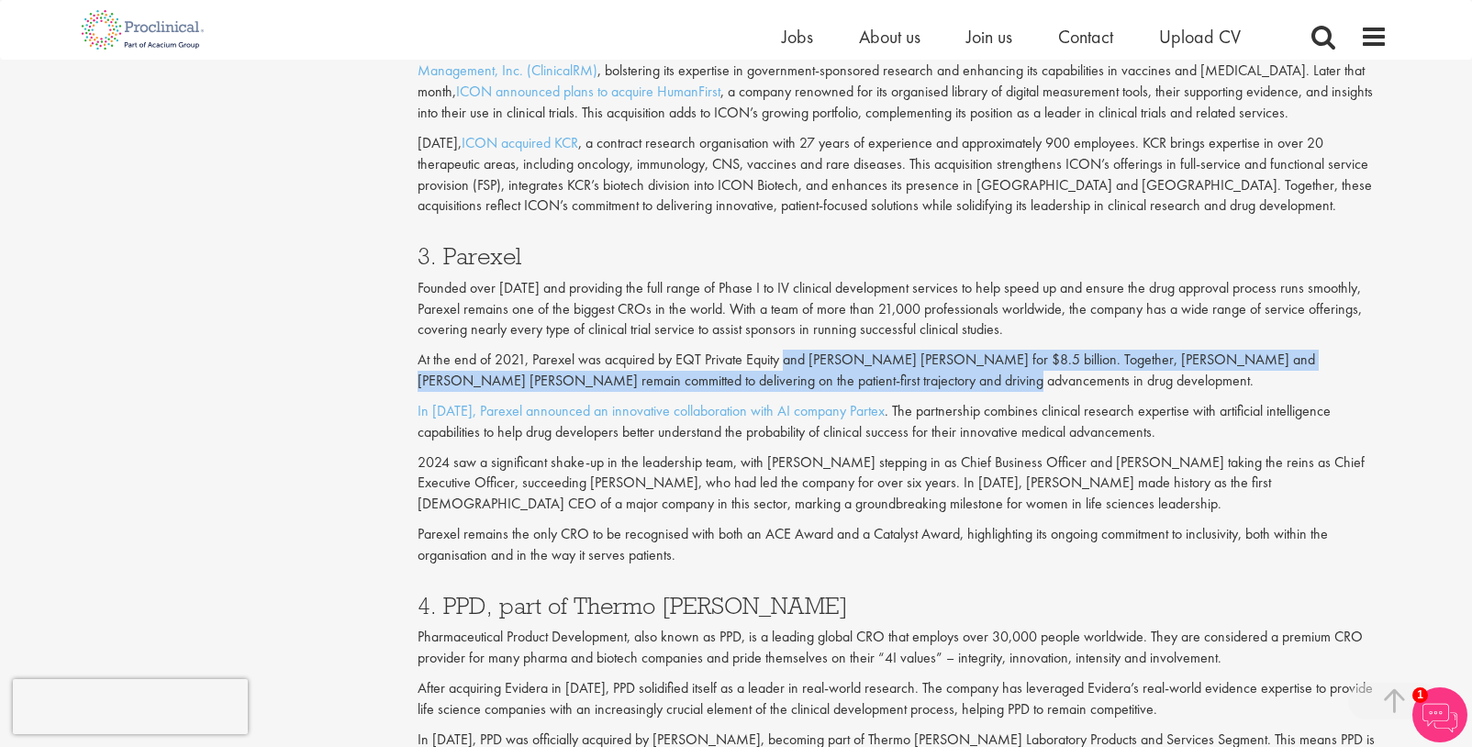
drag, startPoint x: 924, startPoint y: 377, endPoint x: 786, endPoint y: 370, distance: 138.8
click at [786, 370] on p "At the end of 2021, Parexel was acquired by EQT Private Equity and [PERSON_NAME…" at bounding box center [903, 371] width 971 height 42
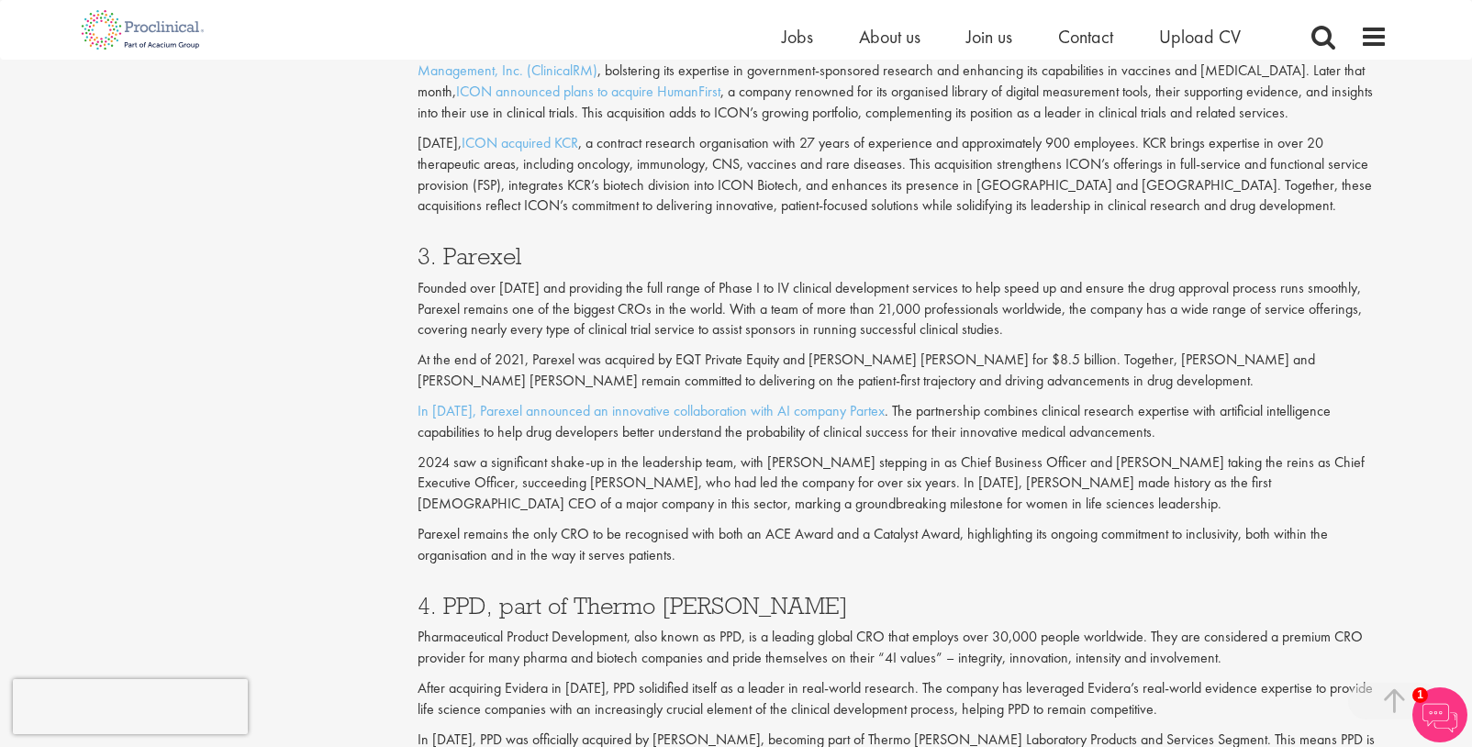
click at [825, 300] on p "Founded over [DATE] and providing the full range of Phase I to IV clinical deve…" at bounding box center [903, 309] width 971 height 63
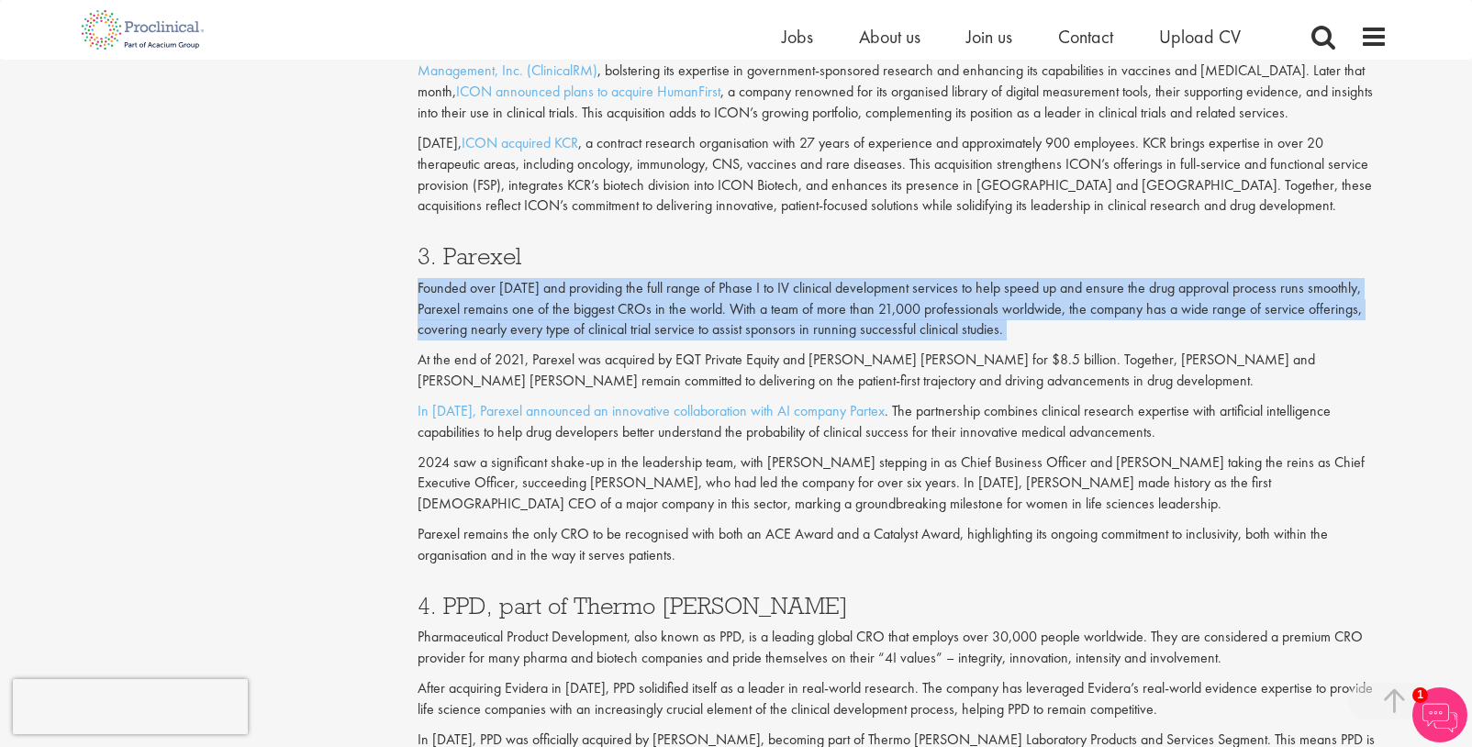
click at [825, 300] on p "Founded over [DATE] and providing the full range of Phase I to IV clinical deve…" at bounding box center [903, 309] width 971 height 63
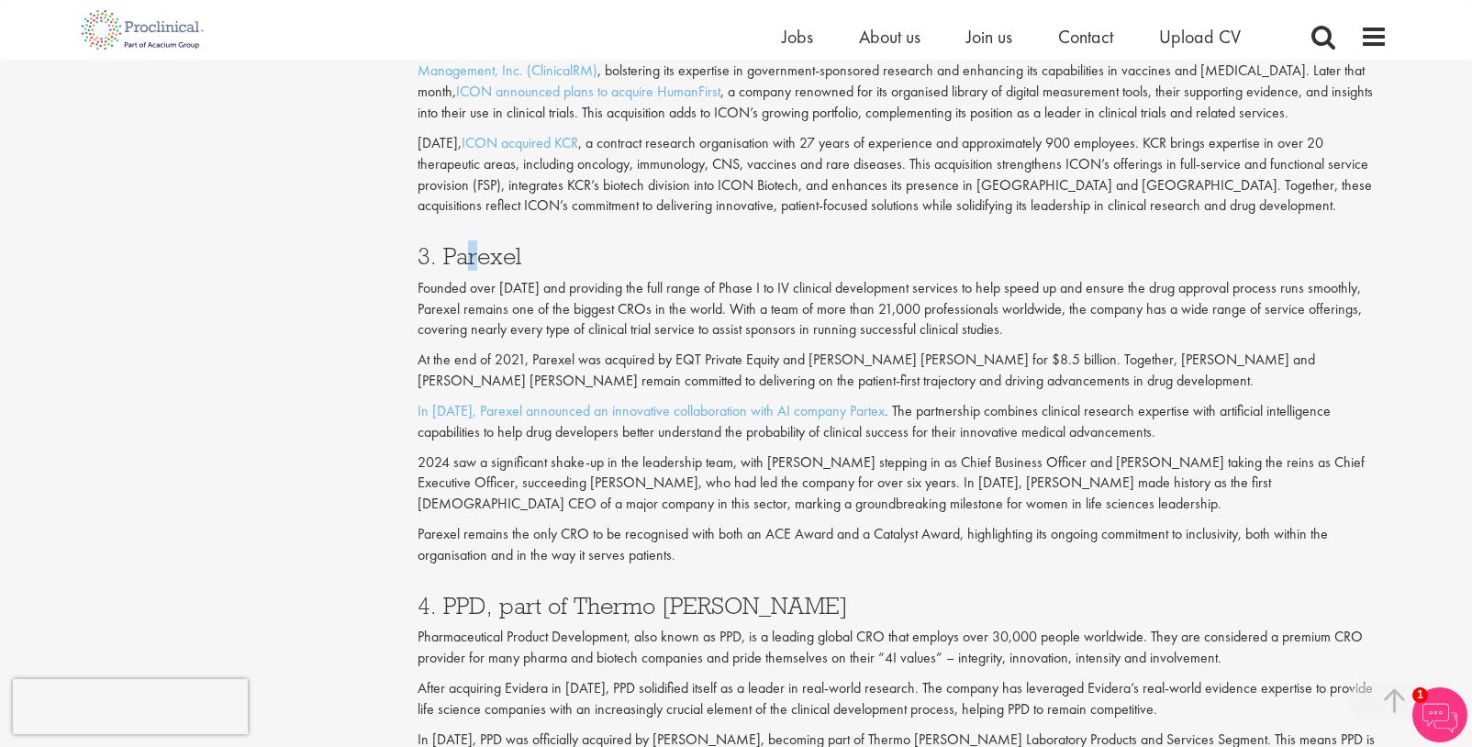
click at [474, 263] on h3 "3. Parexel" at bounding box center [903, 256] width 971 height 24
drag, startPoint x: 1078, startPoint y: 332, endPoint x: 357, endPoint y: 259, distance: 724.3
click at [357, 259] on div "Content types Quizzes Blogs Guidebooks & Reports Videos Infographics Case studi…" at bounding box center [736, 559] width 1331 height 4764
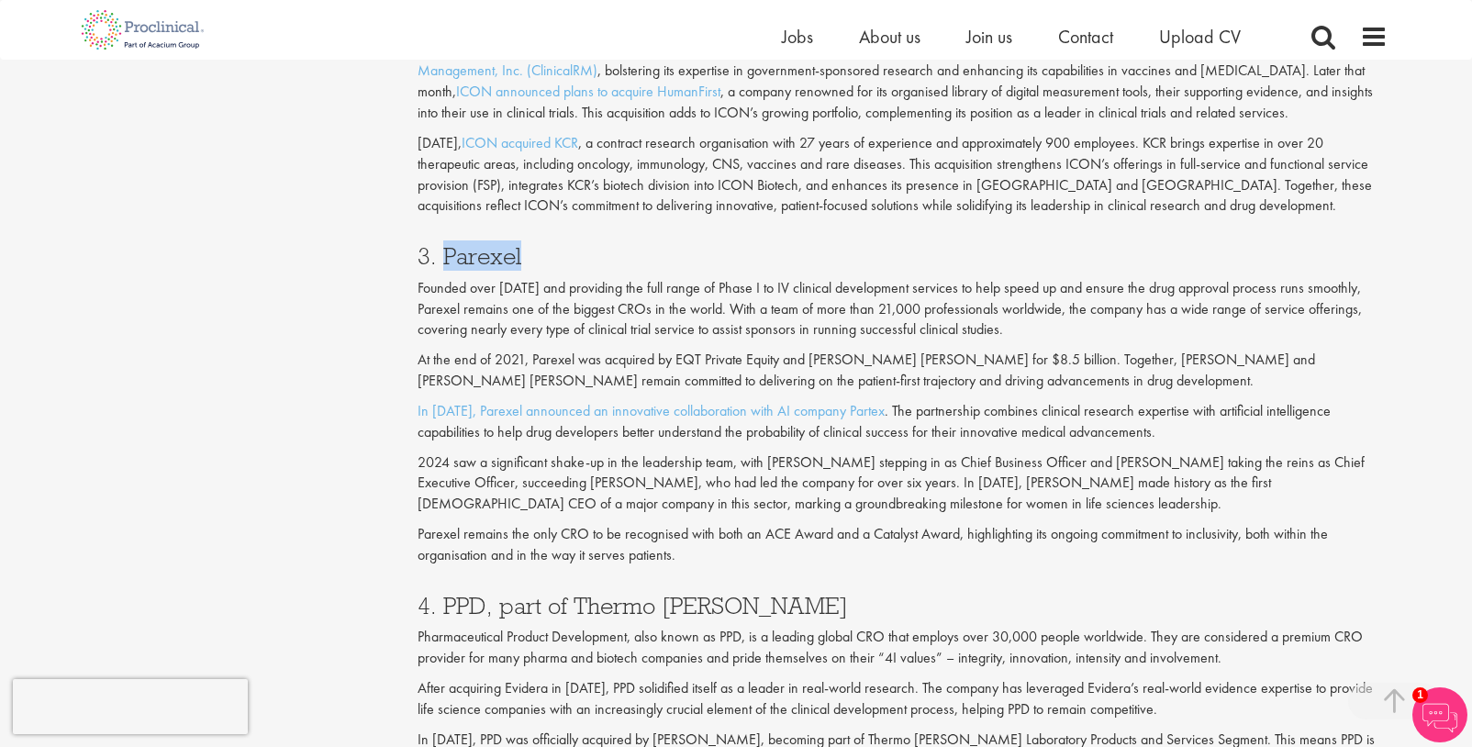
click at [419, 262] on h3 "3. Parexel" at bounding box center [903, 256] width 971 height 24
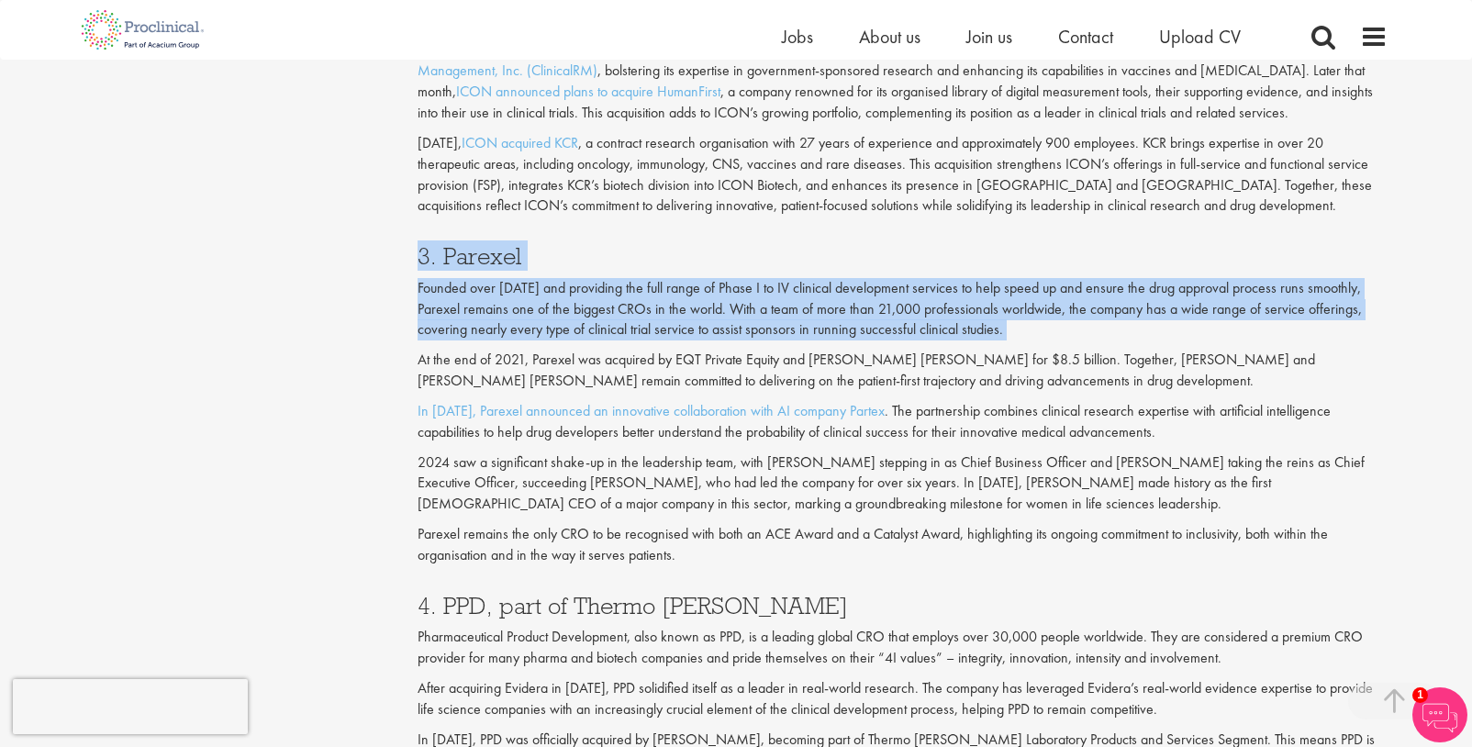
drag, startPoint x: 419, startPoint y: 261, endPoint x: 1070, endPoint y: 324, distance: 654.8
click at [1070, 324] on div "3. Parexel Founded over [DATE] and providing the full range of Phase I to IV cl…" at bounding box center [903, 401] width 999 height 350
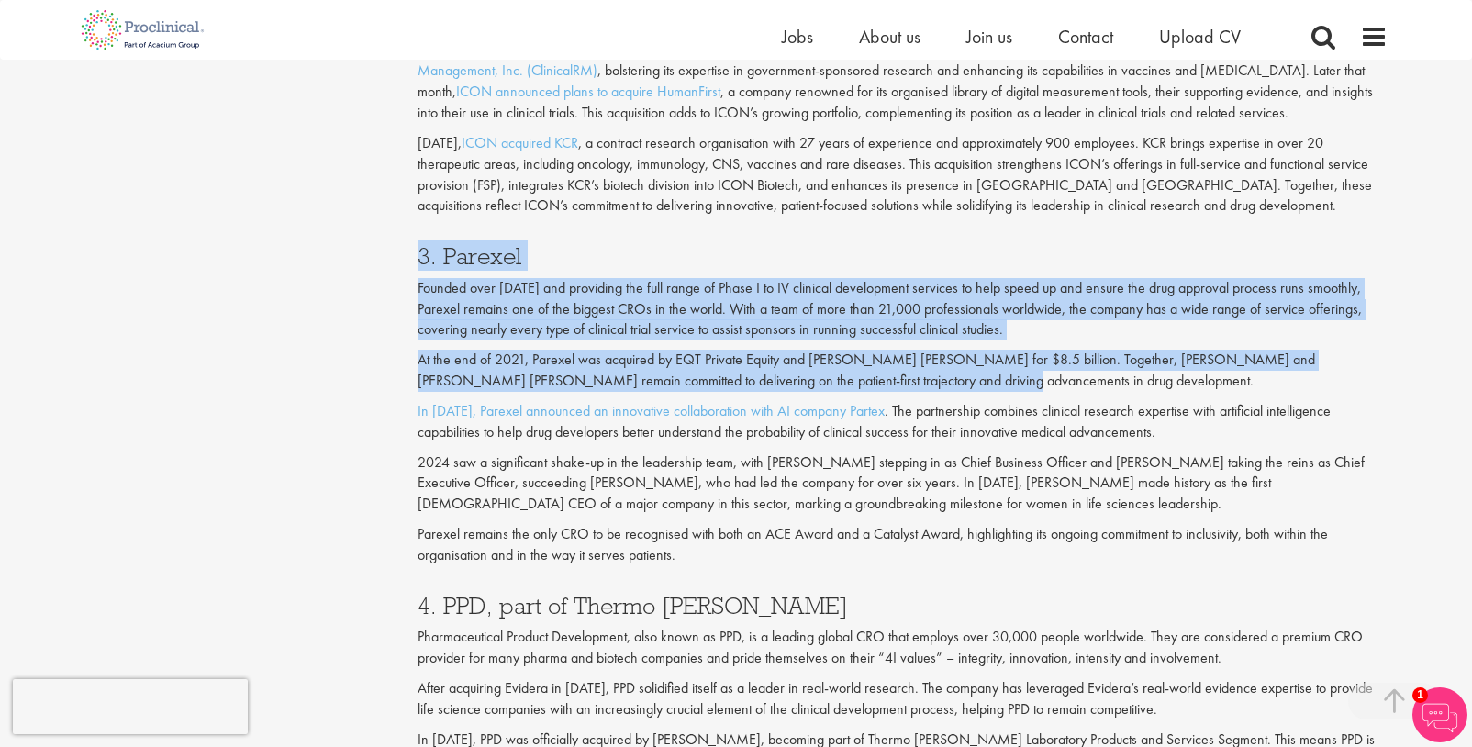
drag, startPoint x: 921, startPoint y: 379, endPoint x: 398, endPoint y: 264, distance: 534.8
click at [398, 264] on div "Content types Quizzes Blogs Guidebooks & Reports Videos Infographics Case studi…" at bounding box center [736, 559] width 1331 height 4764
click at [972, 312] on p "Founded over [DATE] and providing the full range of Phase I to IV clinical deve…" at bounding box center [903, 309] width 971 height 63
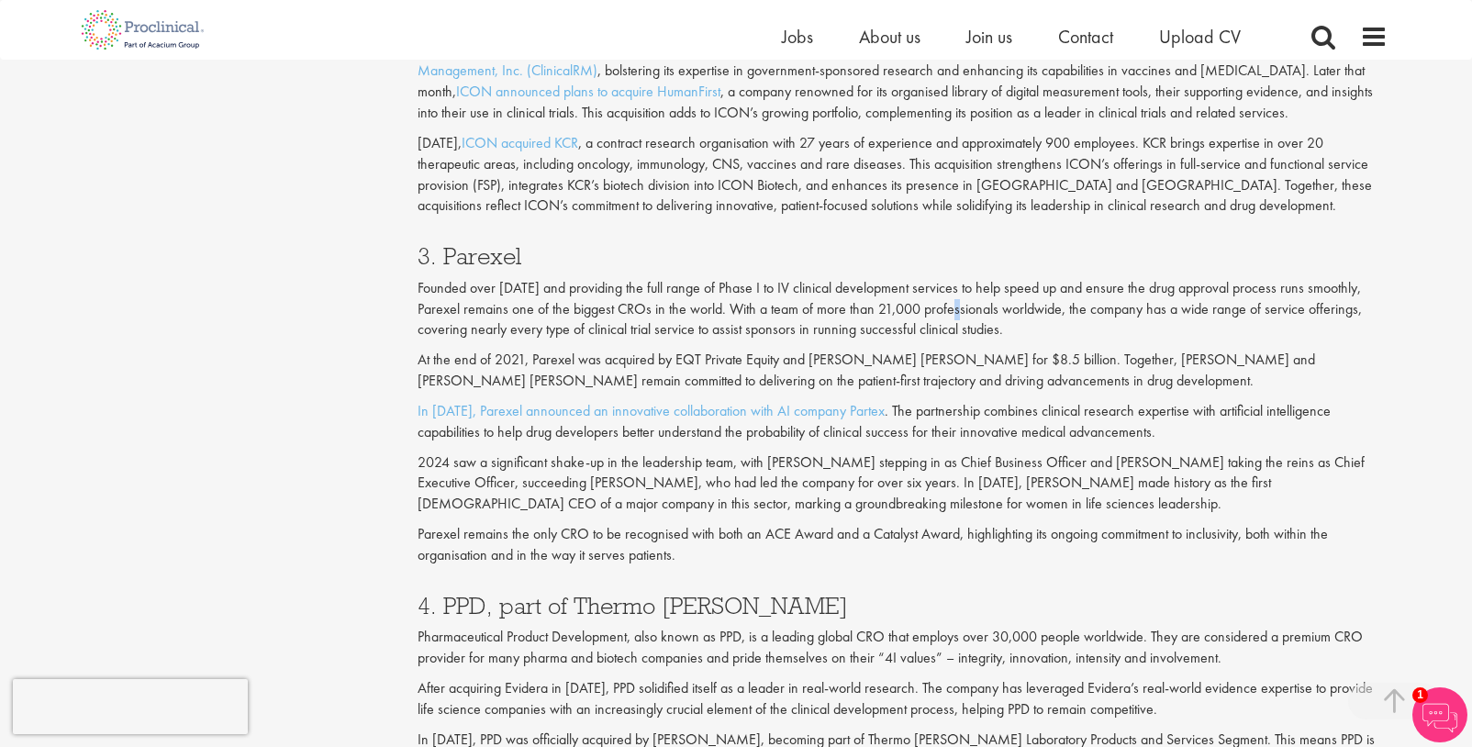
click at [972, 312] on p "Founded over [DATE] and providing the full range of Phase I to IV clinical deve…" at bounding box center [903, 309] width 971 height 63
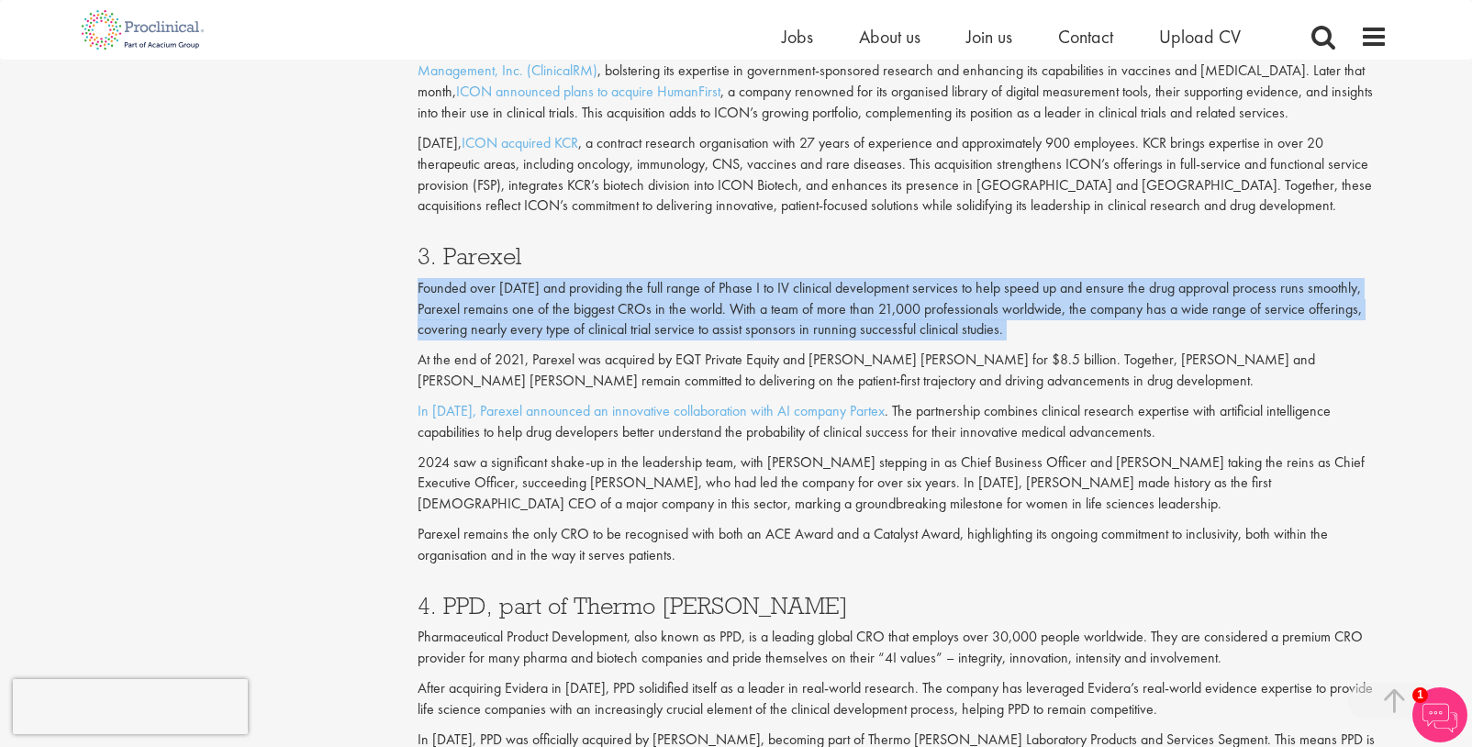
click at [972, 312] on p "Founded over [DATE] and providing the full range of Phase I to IV clinical deve…" at bounding box center [903, 309] width 971 height 63
